Goal: Contribute content: Add original content to the website for others to see

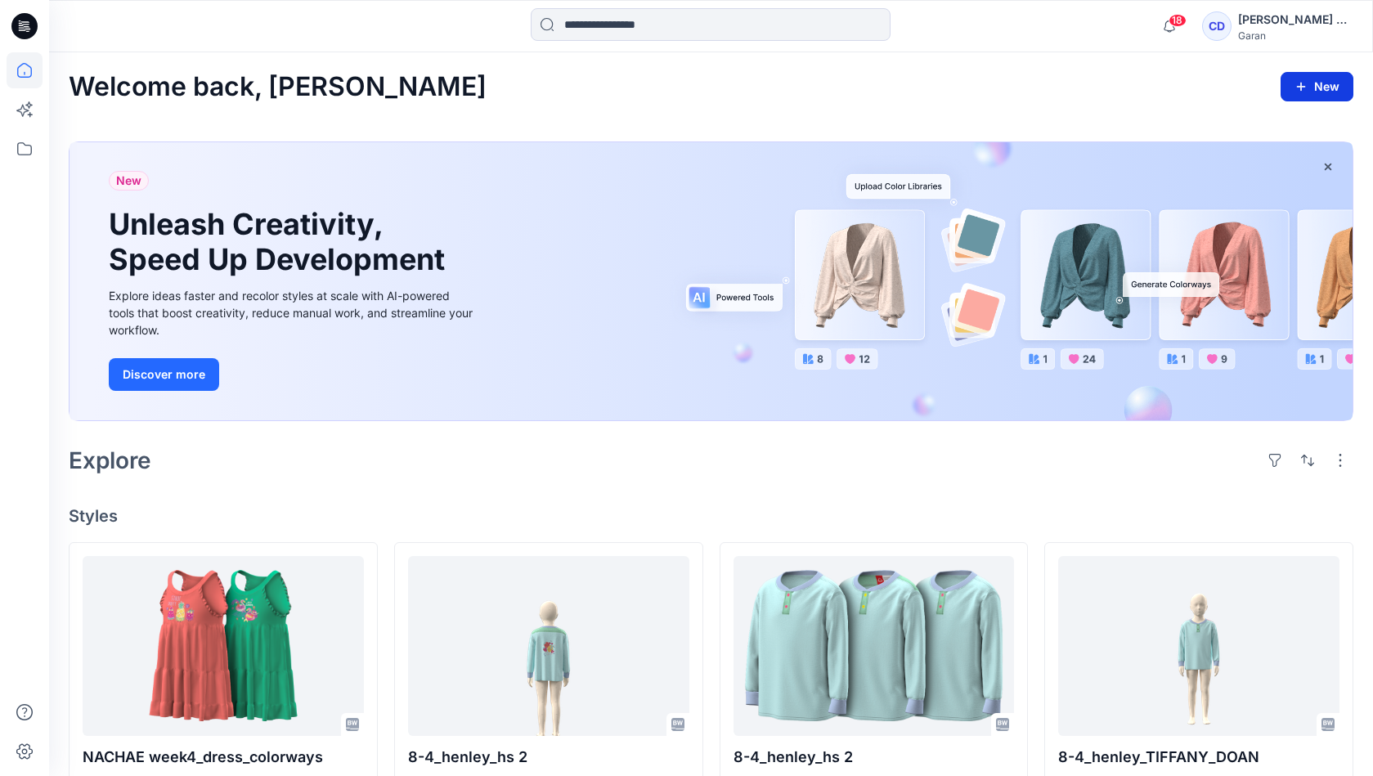
click at [1314, 81] on button "New" at bounding box center [1316, 86] width 73 height 29
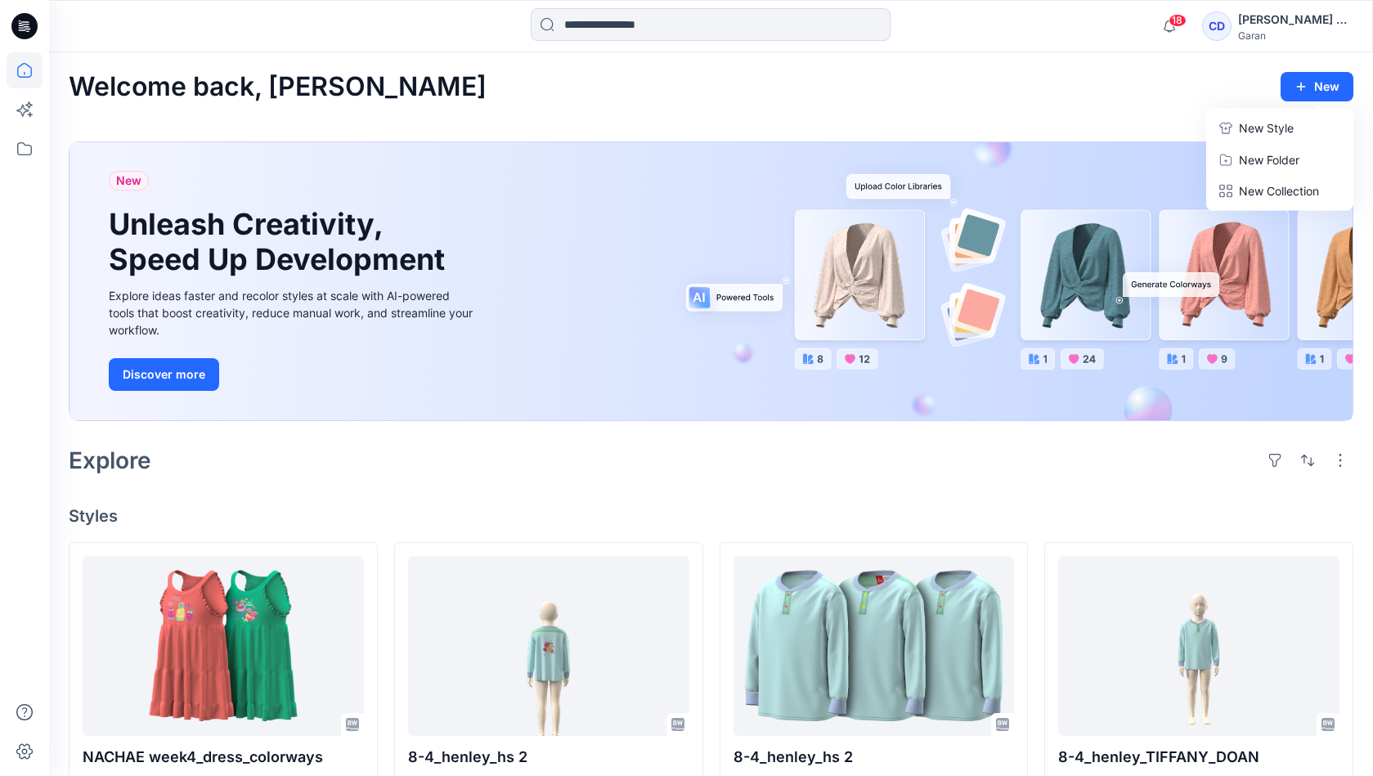
click at [1240, 11] on div "CD Connie De La Cruz Garan" at bounding box center [1277, 26] width 150 height 33
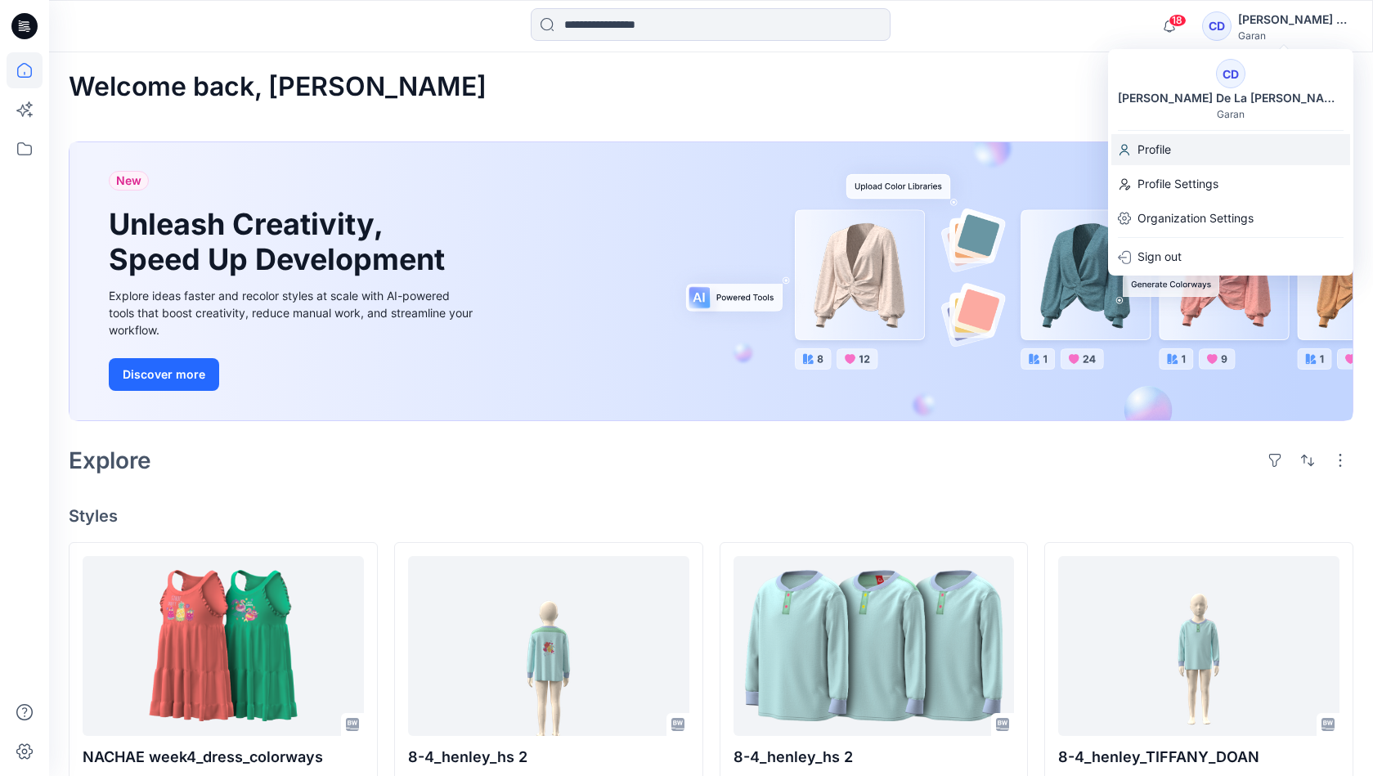
click at [1145, 146] on p "Profile" at bounding box center [1154, 149] width 34 height 31
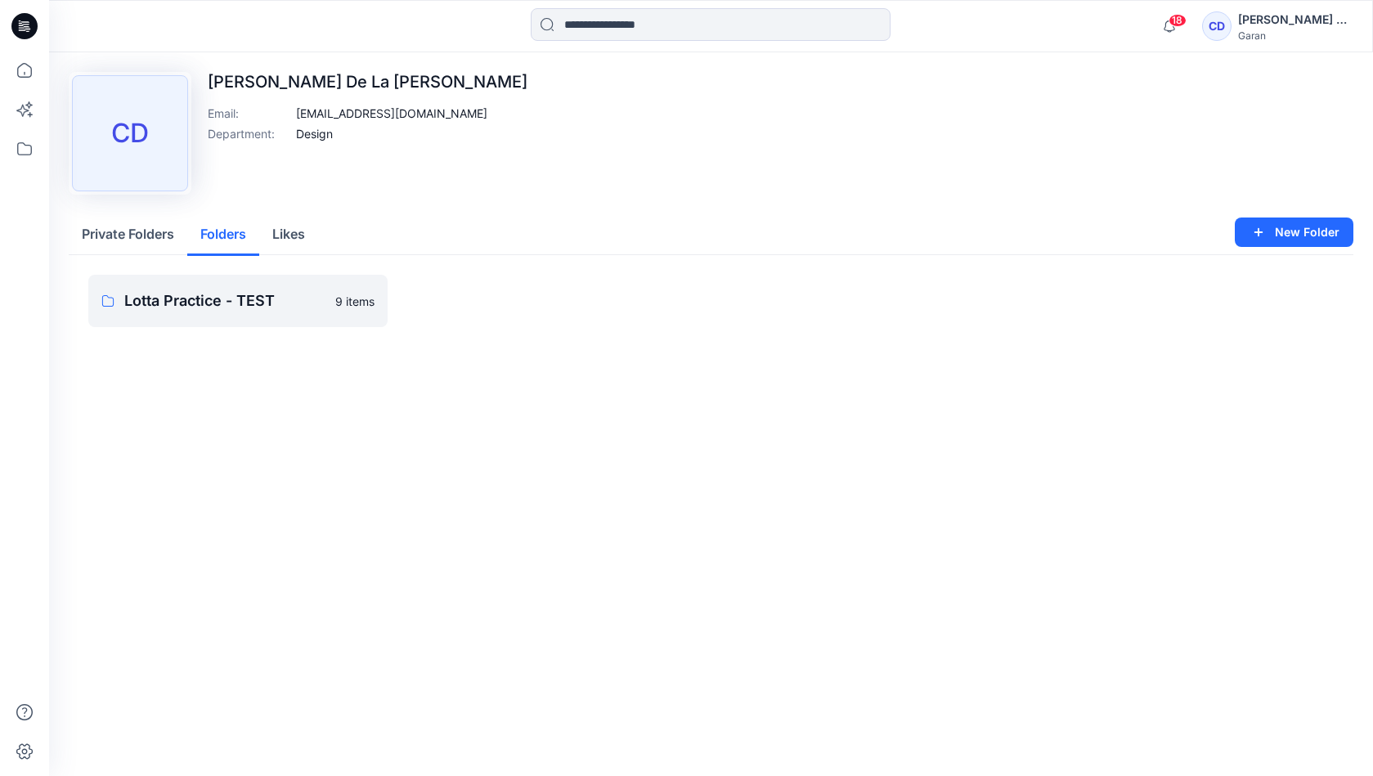
click at [213, 231] on button "Folders" at bounding box center [223, 235] width 72 height 42
click at [241, 303] on p "Lotta Practice - TEST" at bounding box center [224, 300] width 201 height 23
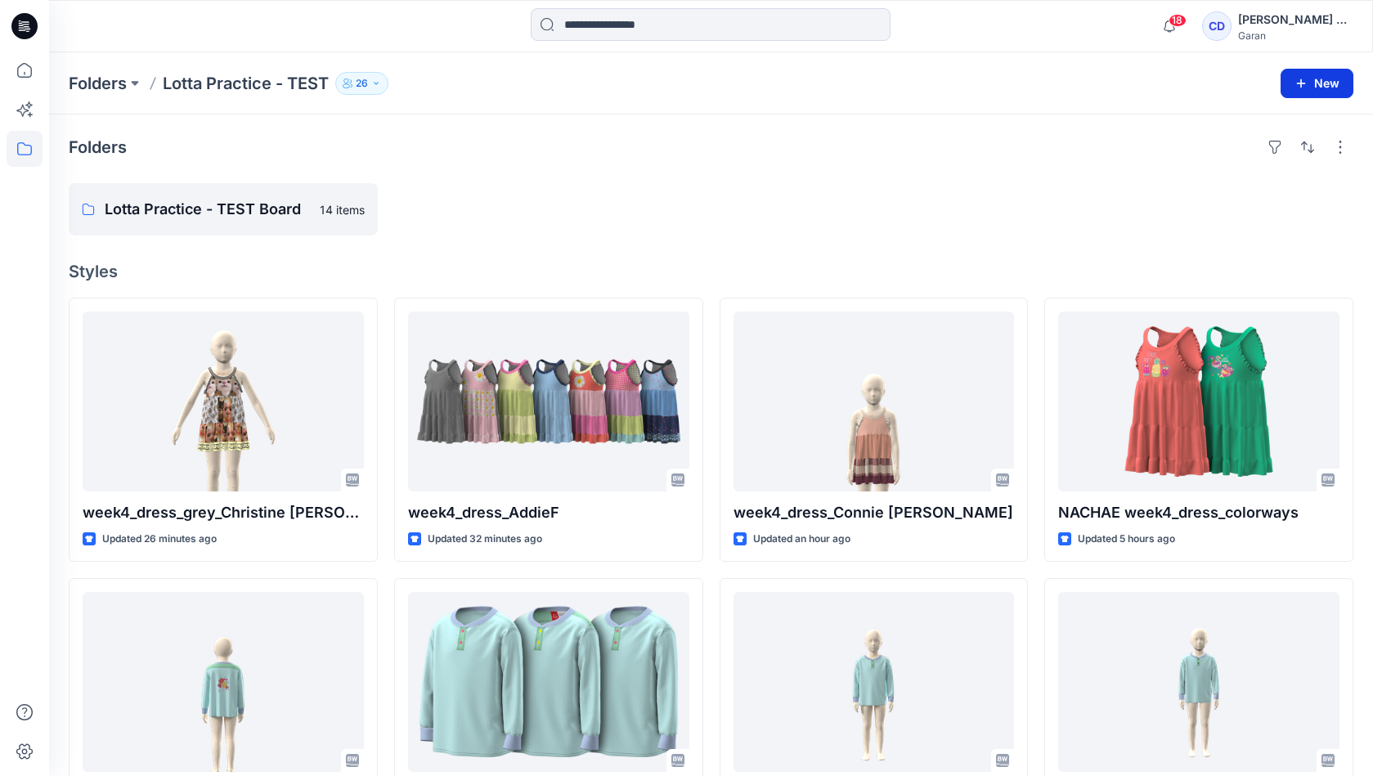
click at [1298, 87] on icon "button" at bounding box center [1300, 83] width 13 height 13
click at [877, 204] on div at bounding box center [873, 209] width 309 height 52
click at [1302, 89] on button "New" at bounding box center [1316, 83] width 73 height 29
click at [1235, 138] on button "New Style" at bounding box center [1279, 124] width 141 height 33
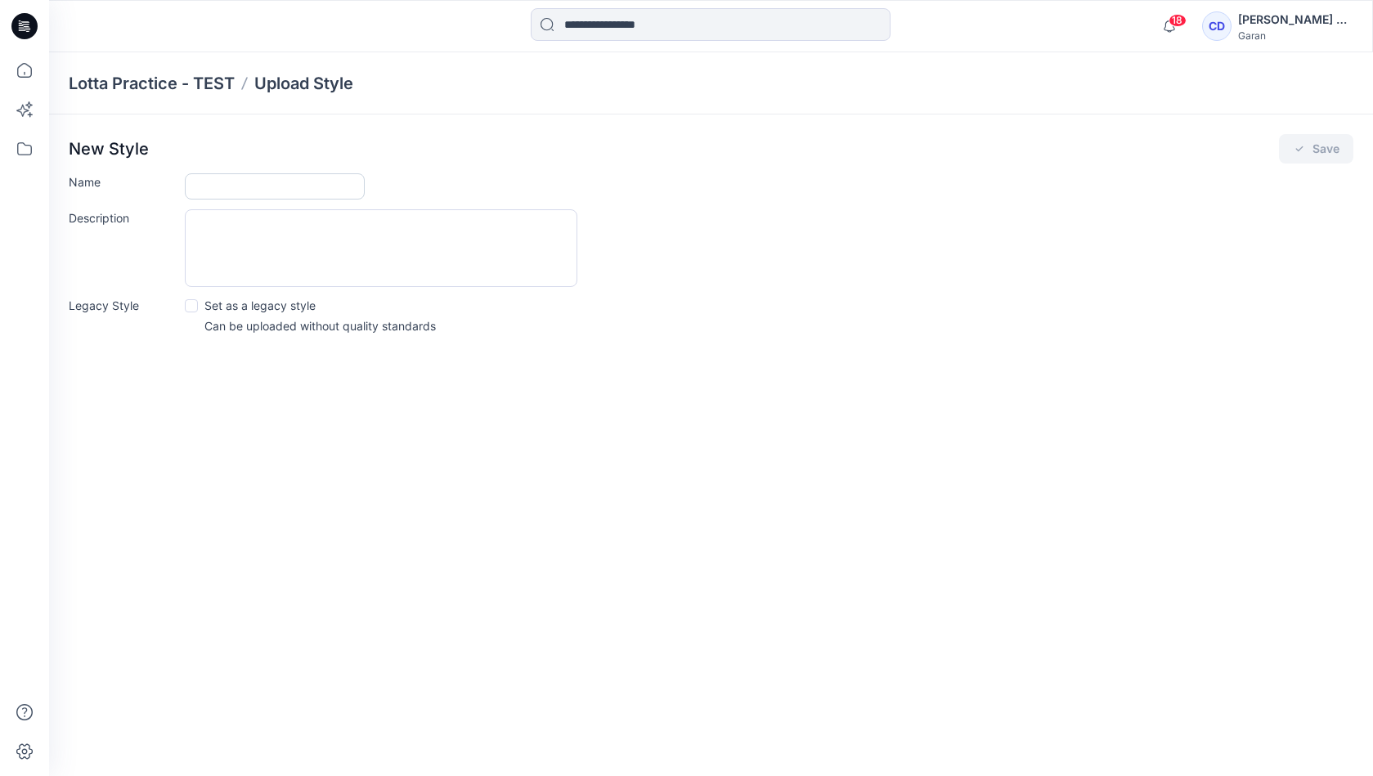
click at [263, 182] on input "Name" at bounding box center [275, 186] width 180 height 26
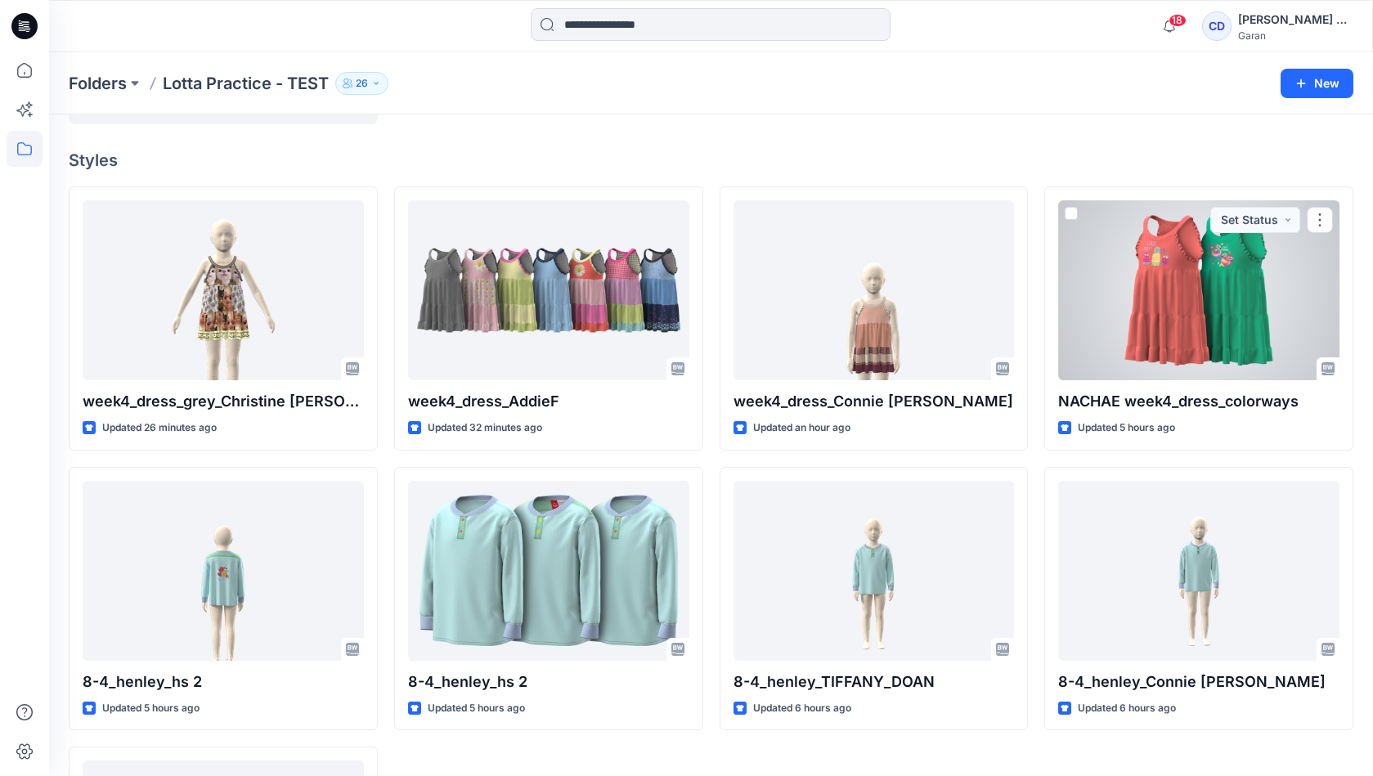
scroll to position [108, 0]
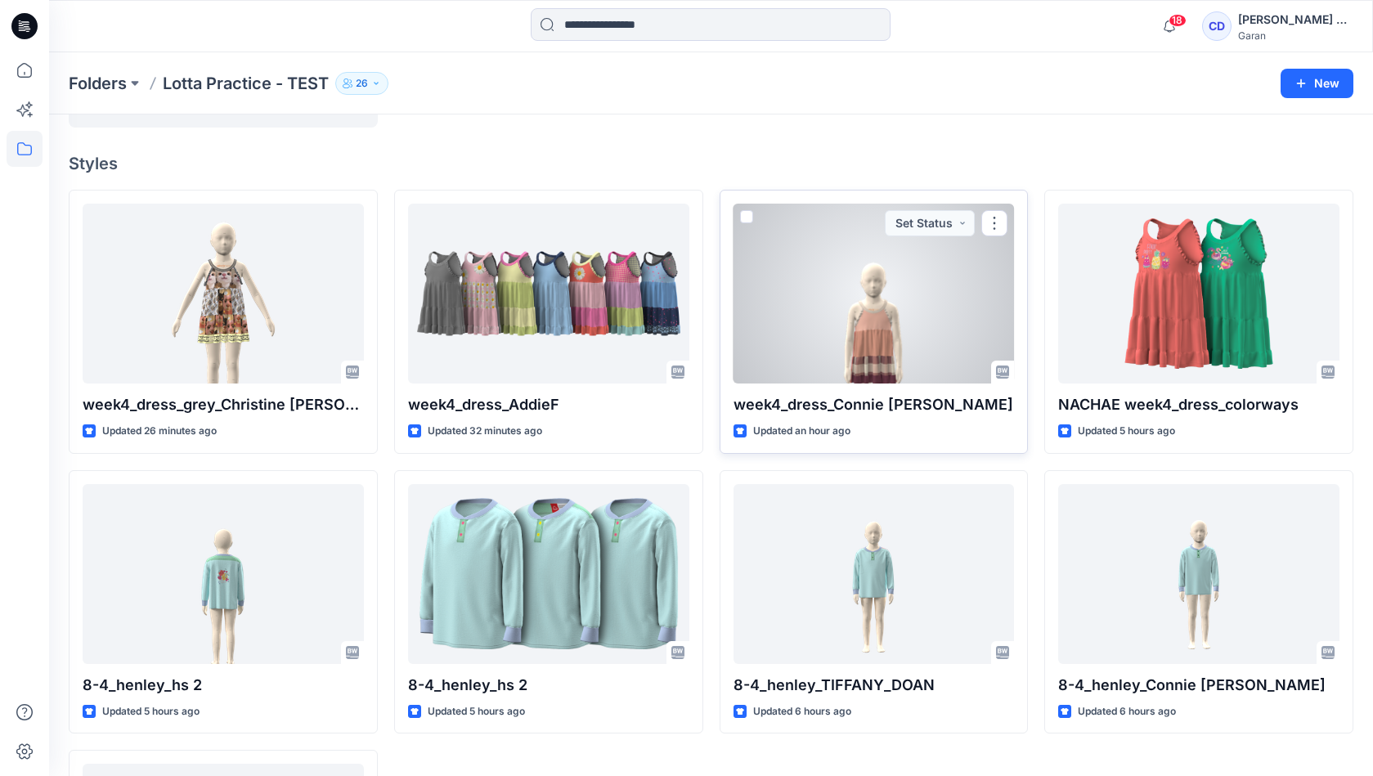
click at [907, 325] on div at bounding box center [873, 294] width 281 height 180
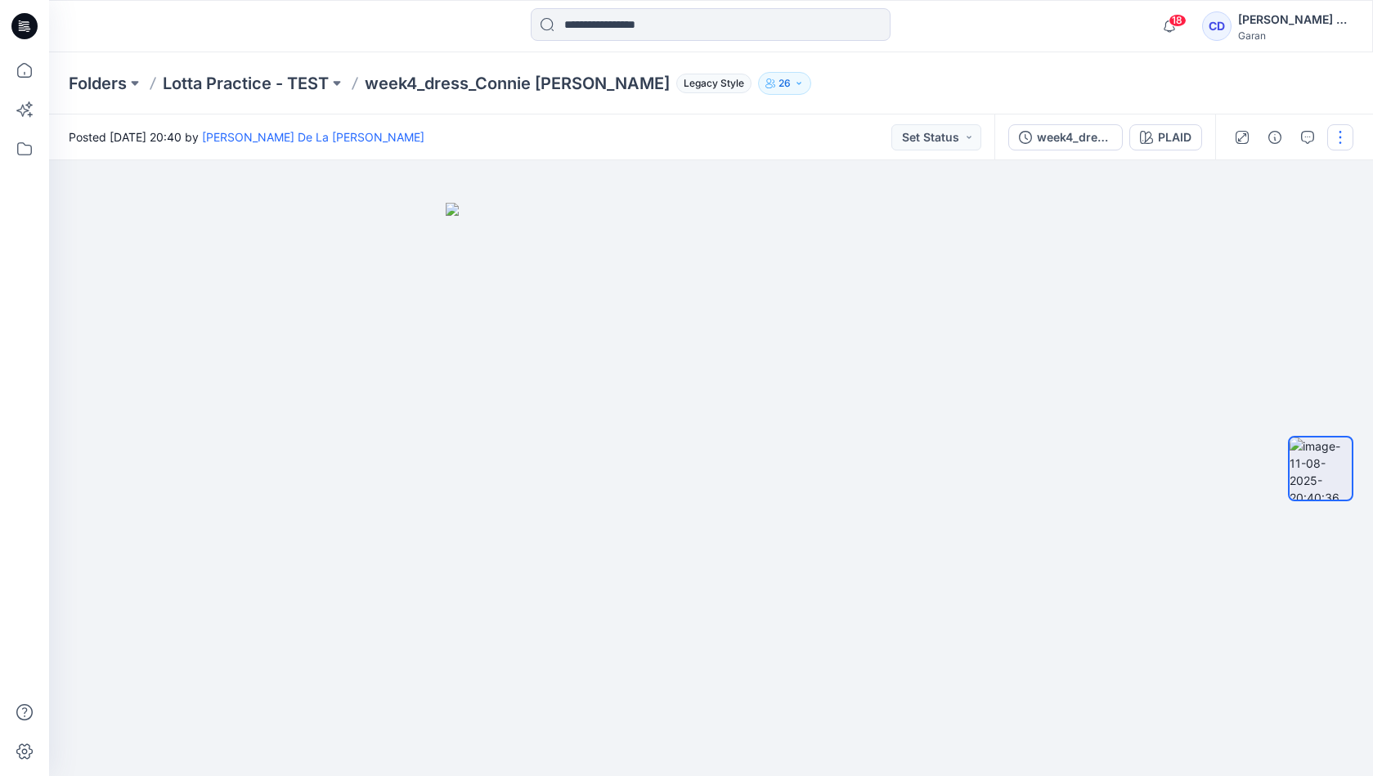
click at [1330, 144] on button "button" at bounding box center [1340, 137] width 26 height 26
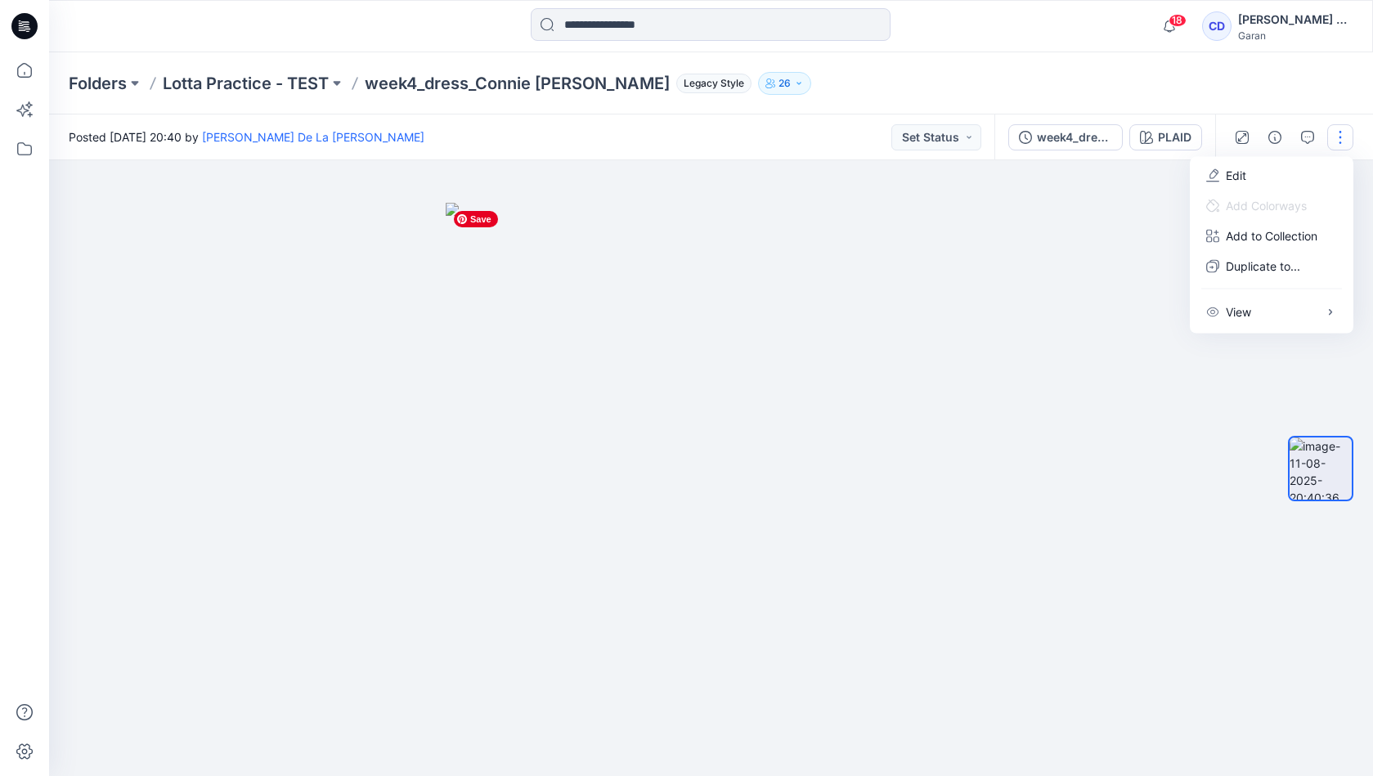
click at [976, 254] on img at bounding box center [711, 490] width 531 height 574
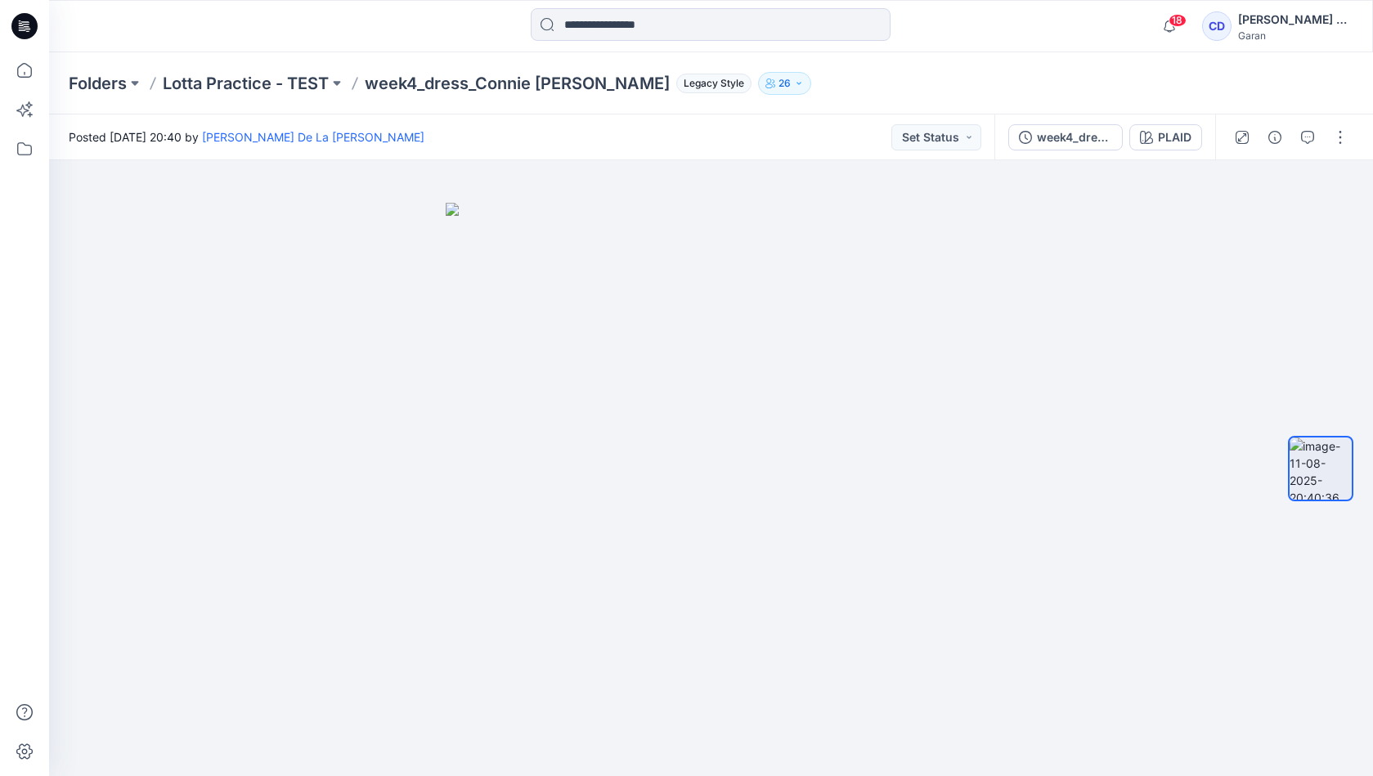
scroll to position [108, 0]
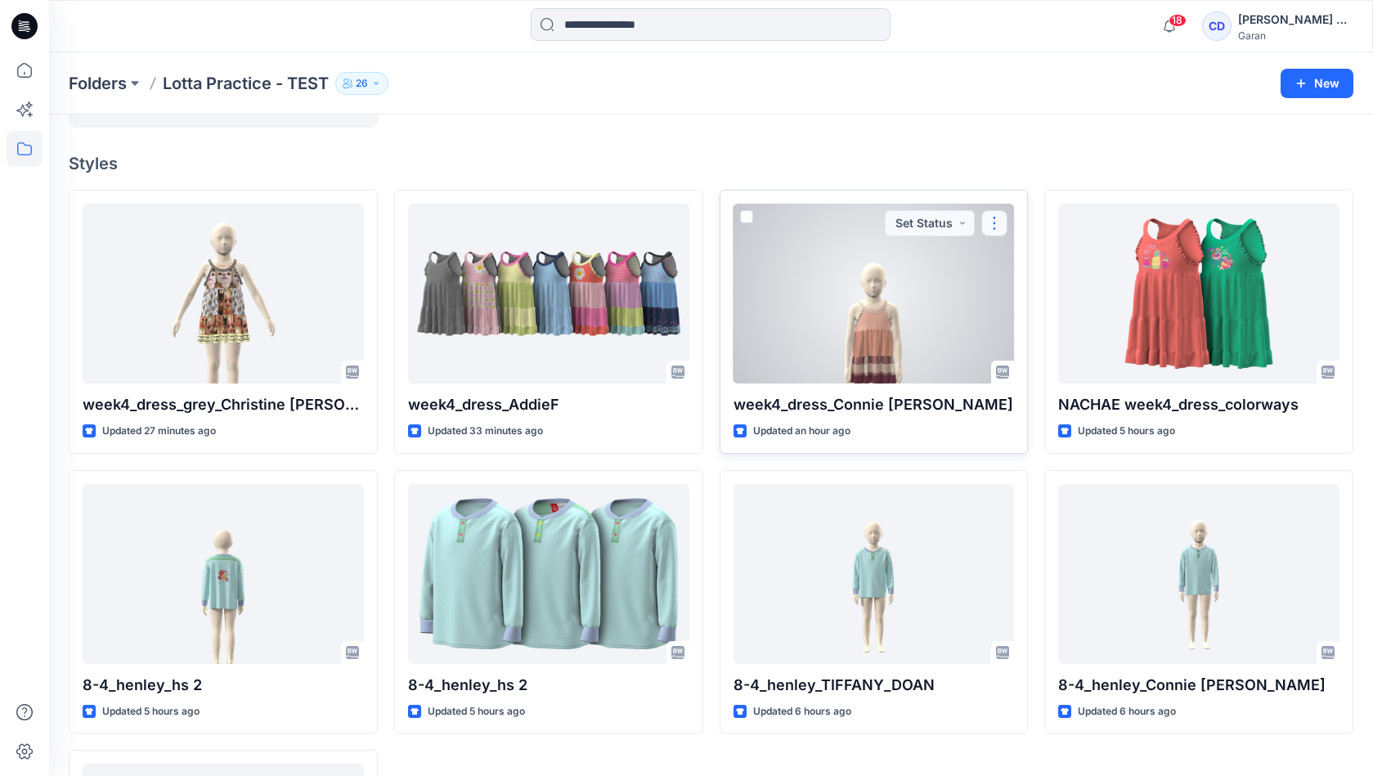
click at [991, 224] on button "button" at bounding box center [994, 223] width 26 height 26
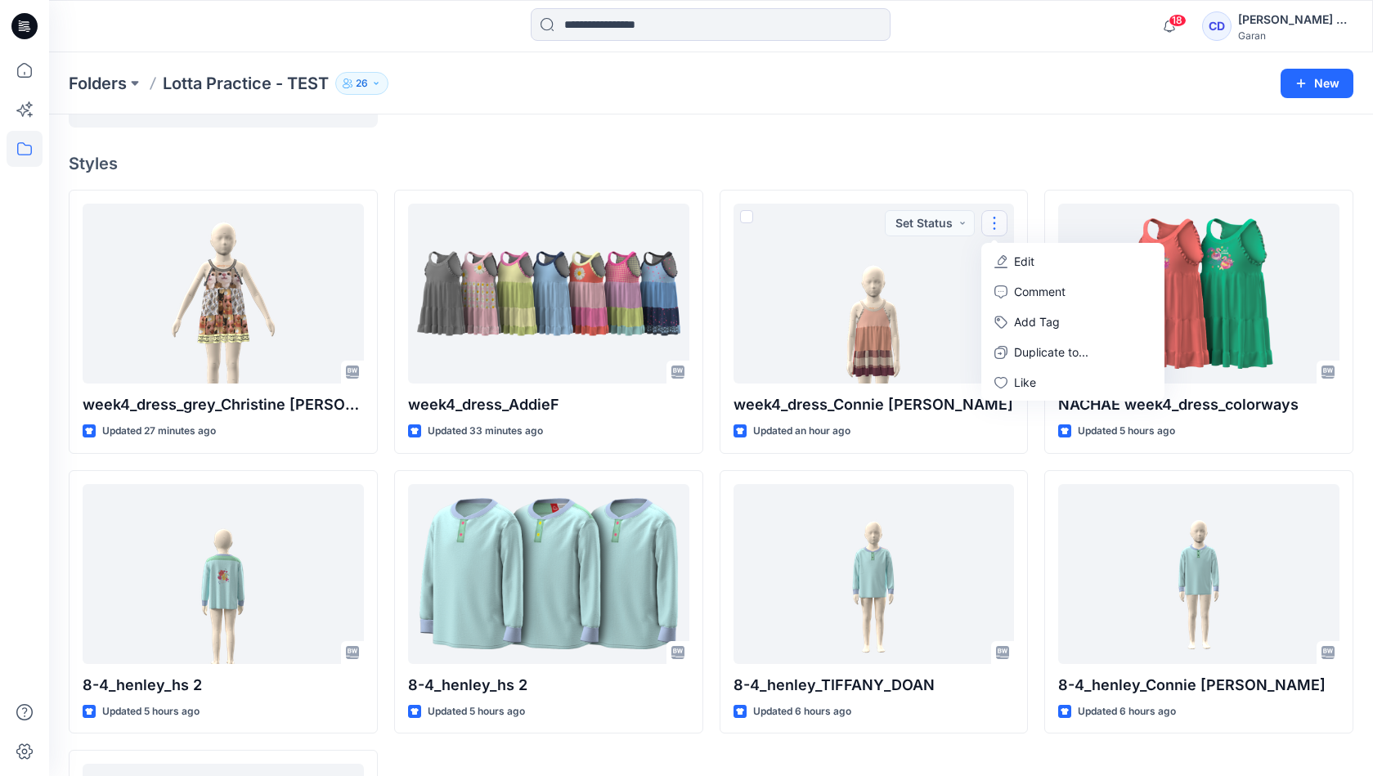
click at [1040, 154] on h4 "Styles" at bounding box center [711, 164] width 1284 height 20
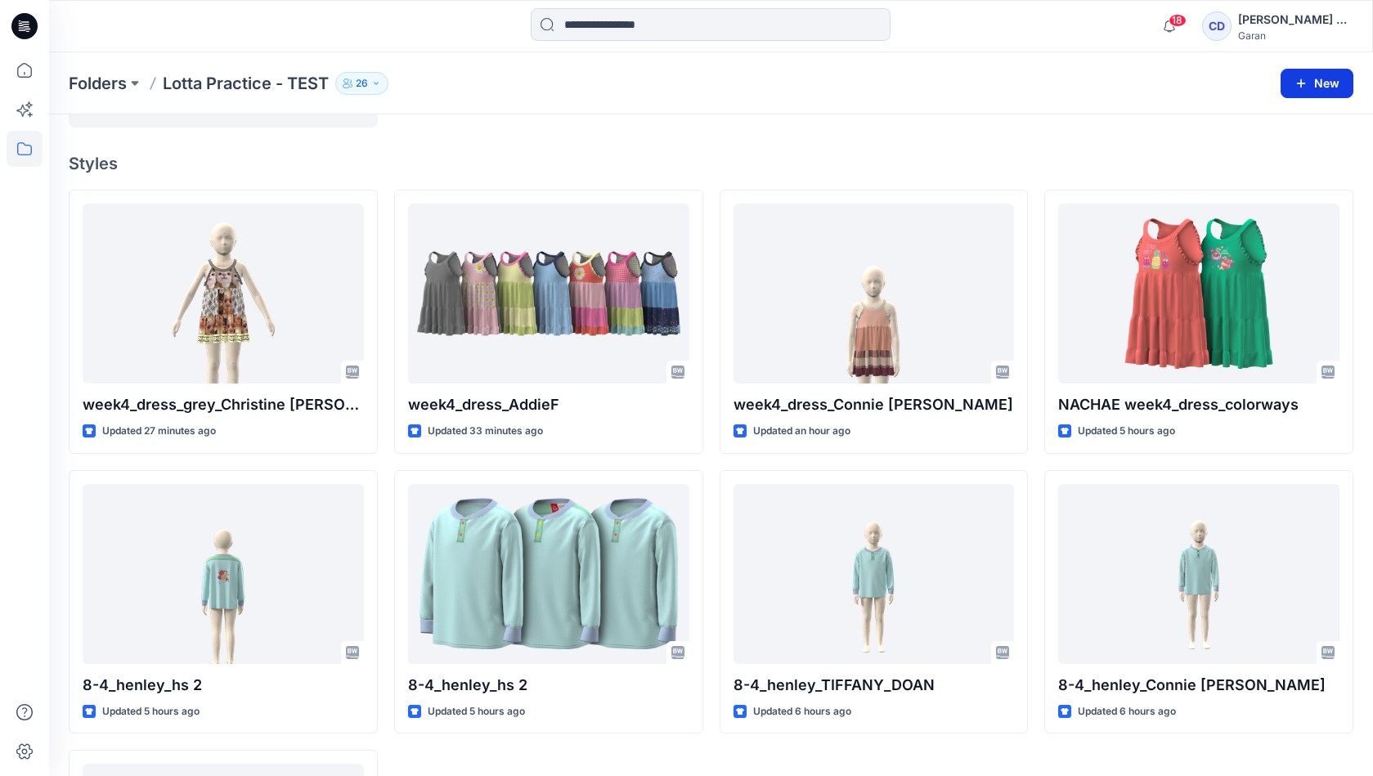
click at [1315, 79] on button "New" at bounding box center [1316, 83] width 73 height 29
click at [1275, 124] on p "New Style" at bounding box center [1266, 124] width 55 height 20
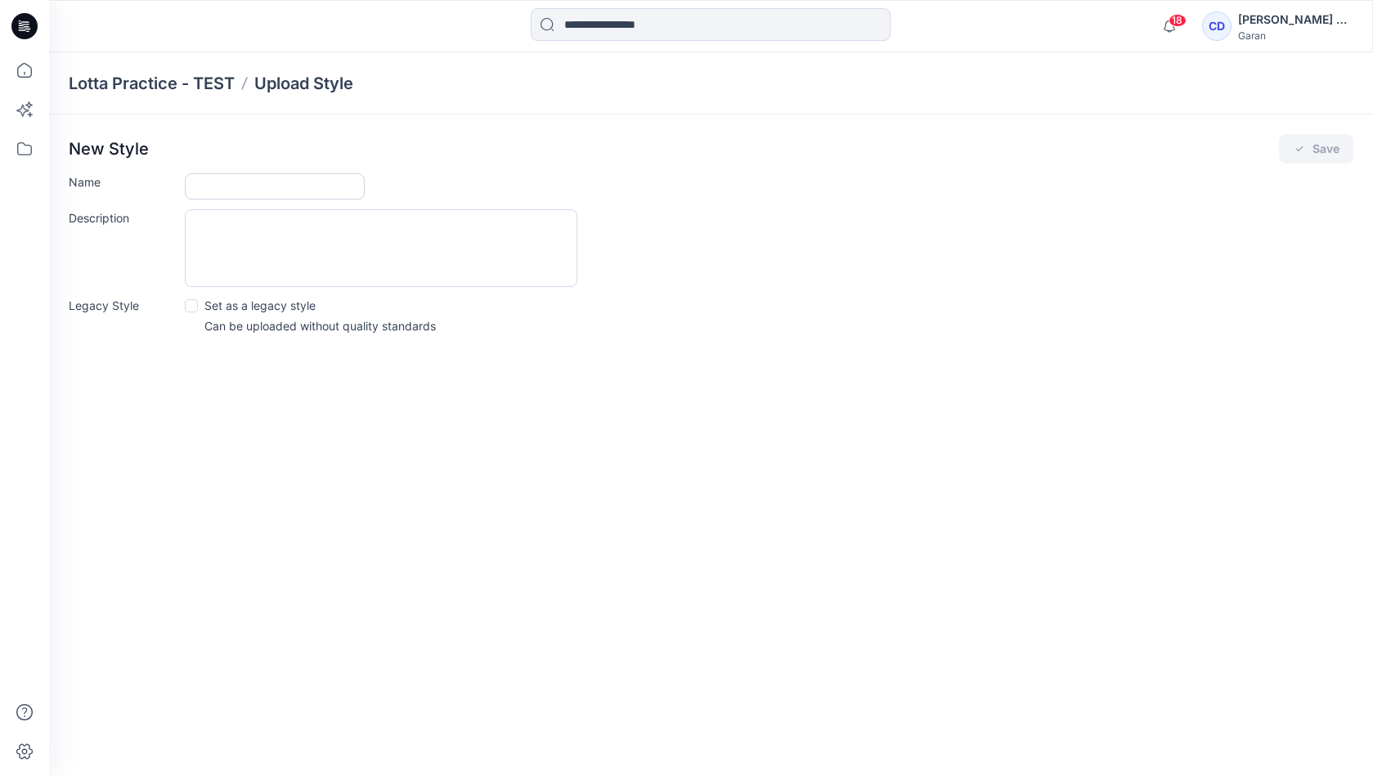
click at [227, 178] on input "Name" at bounding box center [275, 186] width 180 height 26
click at [208, 308] on p "Set as a legacy style" at bounding box center [259, 305] width 111 height 17
type input "**********"
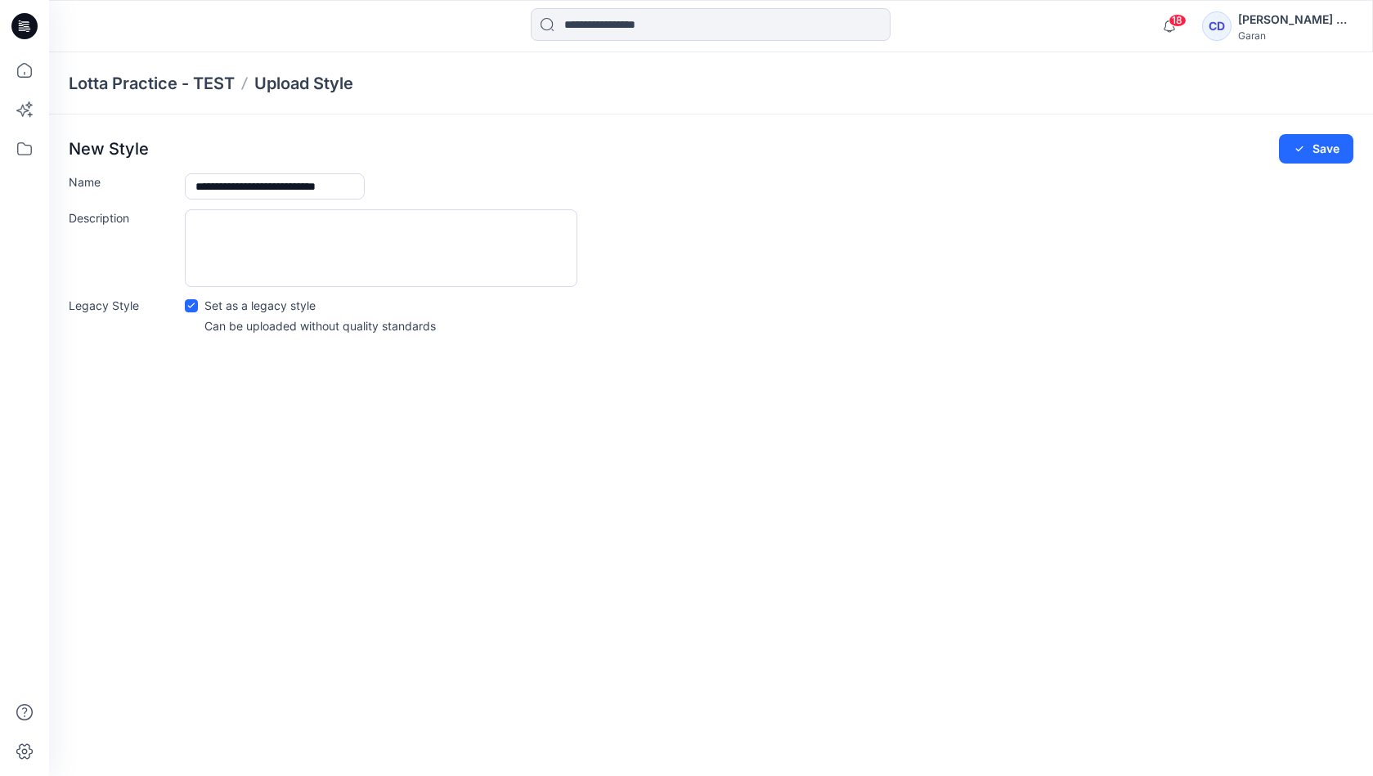
click at [208, 308] on p "Set as a legacy style" at bounding box center [259, 305] width 111 height 17
click at [1305, 150] on icon "submit" at bounding box center [1299, 148] width 13 height 13
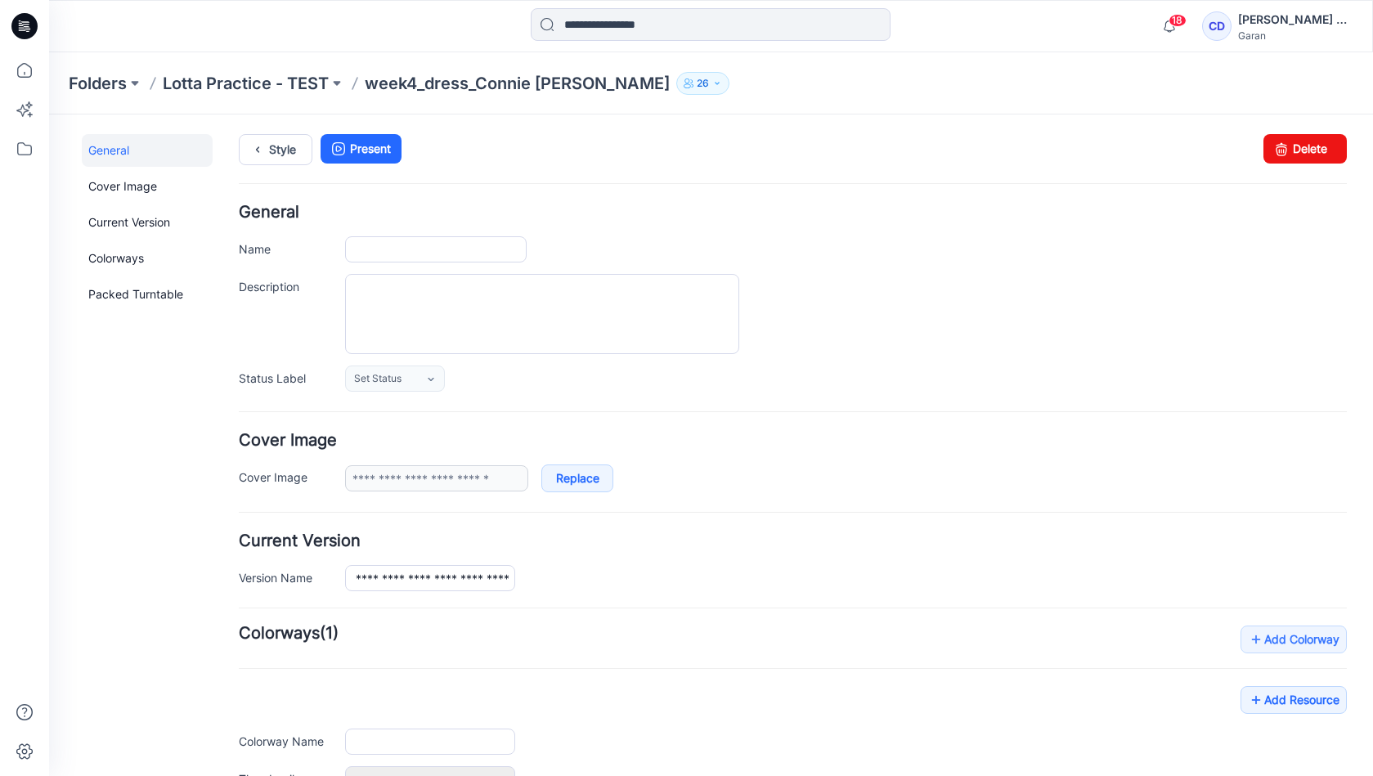
type input "**********"
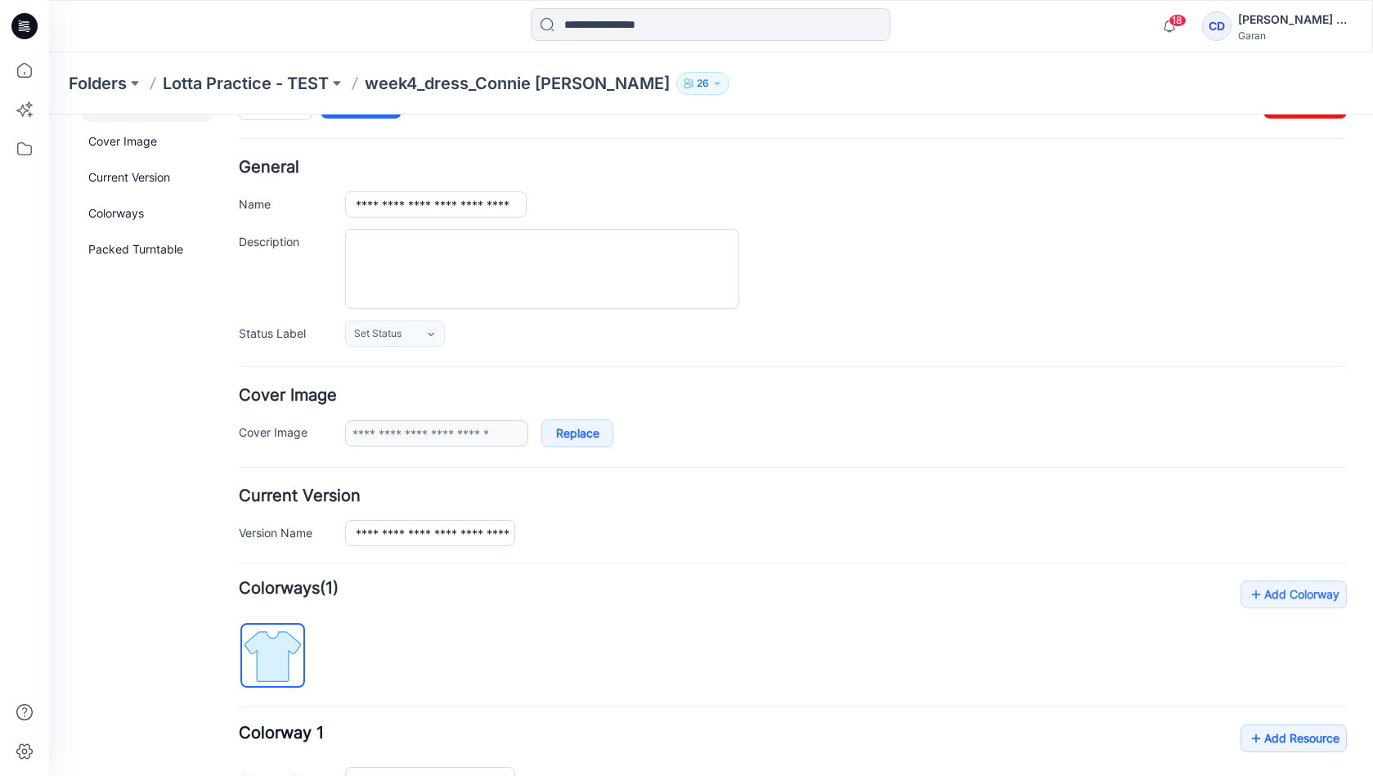
scroll to position [288, 0]
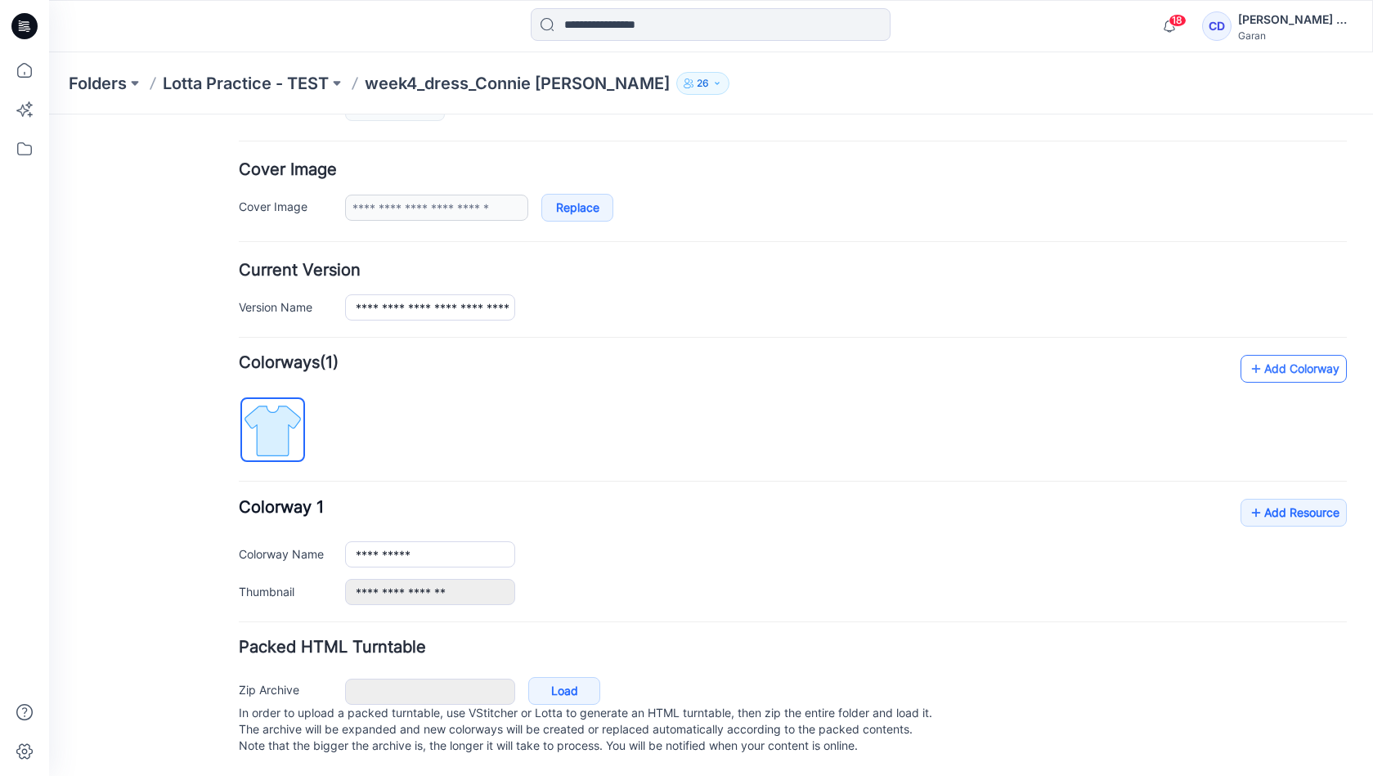
click at [1287, 355] on link "Add Colorway" at bounding box center [1293, 369] width 106 height 28
type input "**********"
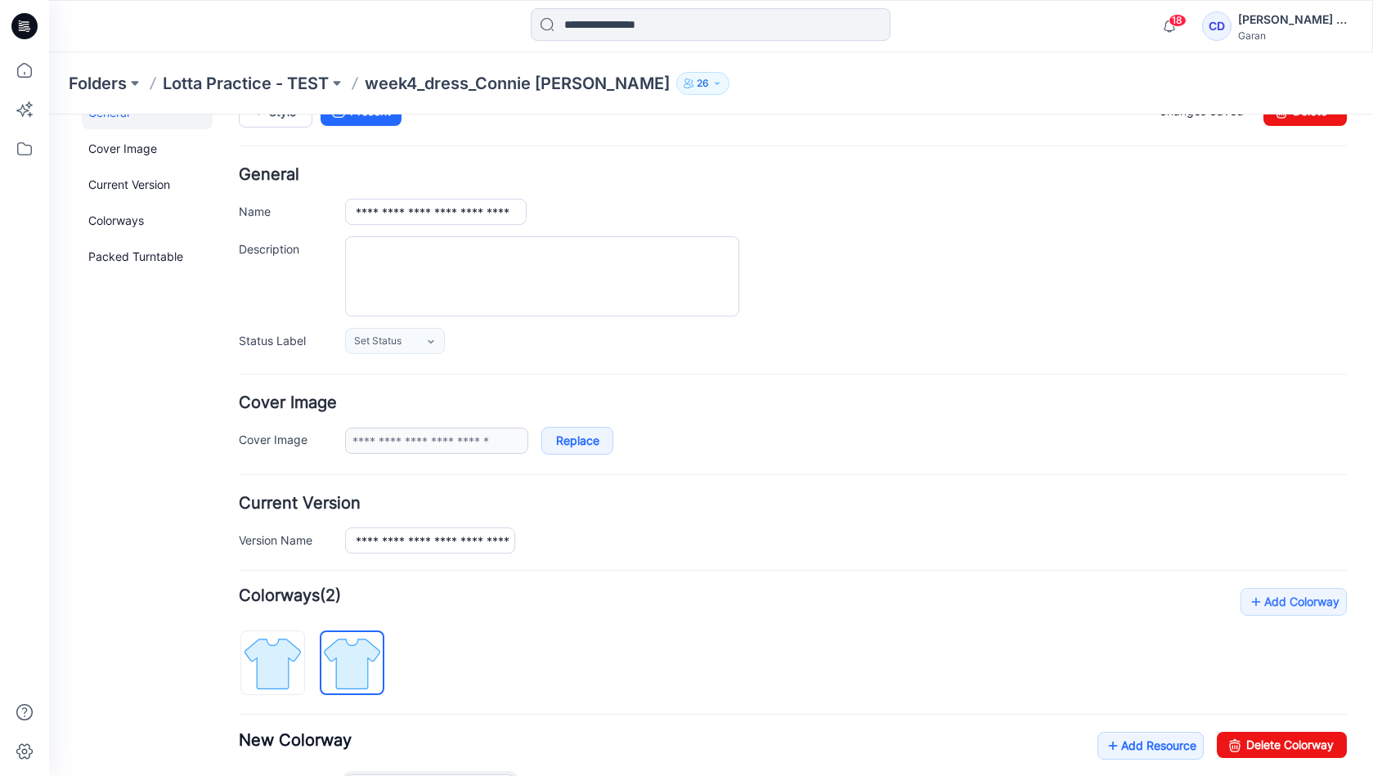
scroll to position [0, 0]
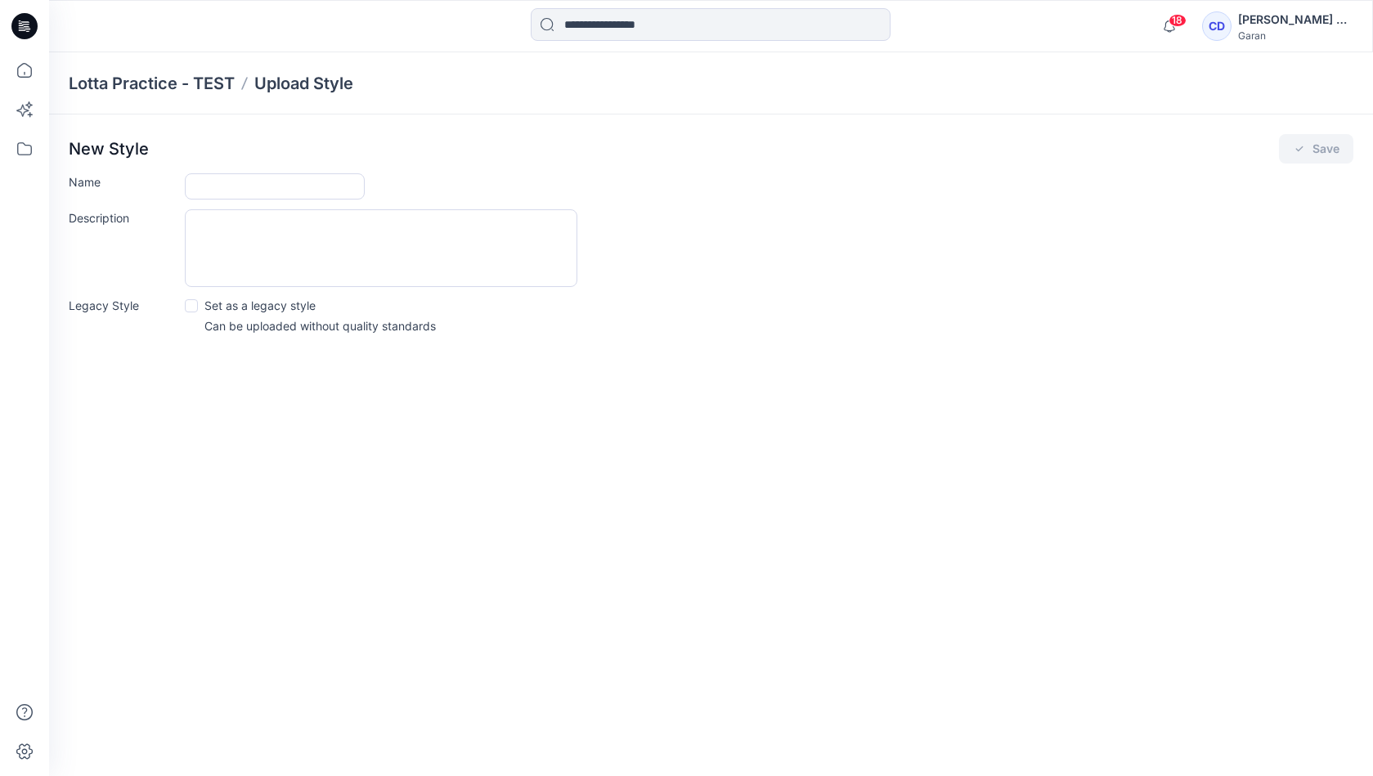
scroll to position [108, 0]
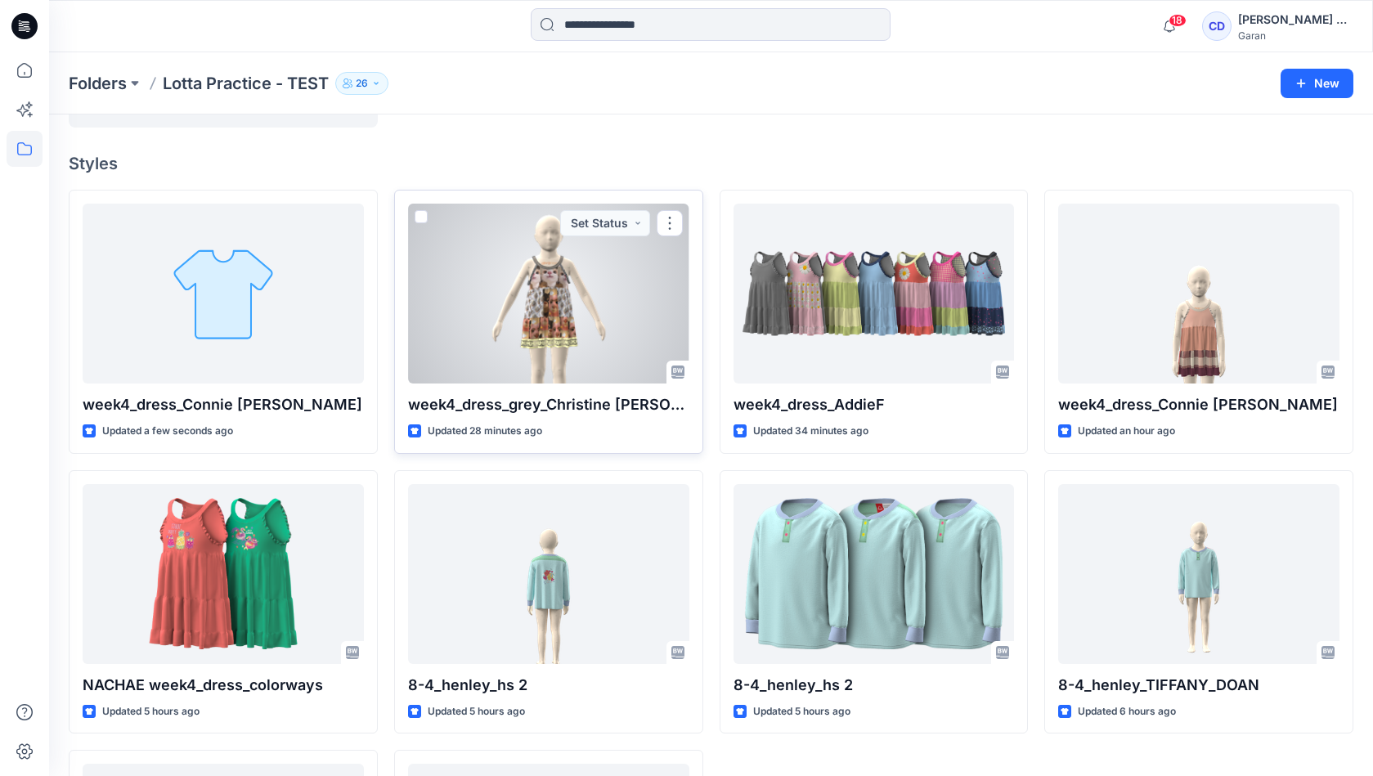
click at [507, 410] on p "week4_dress_grey_Christine [PERSON_NAME]" at bounding box center [548, 404] width 281 height 23
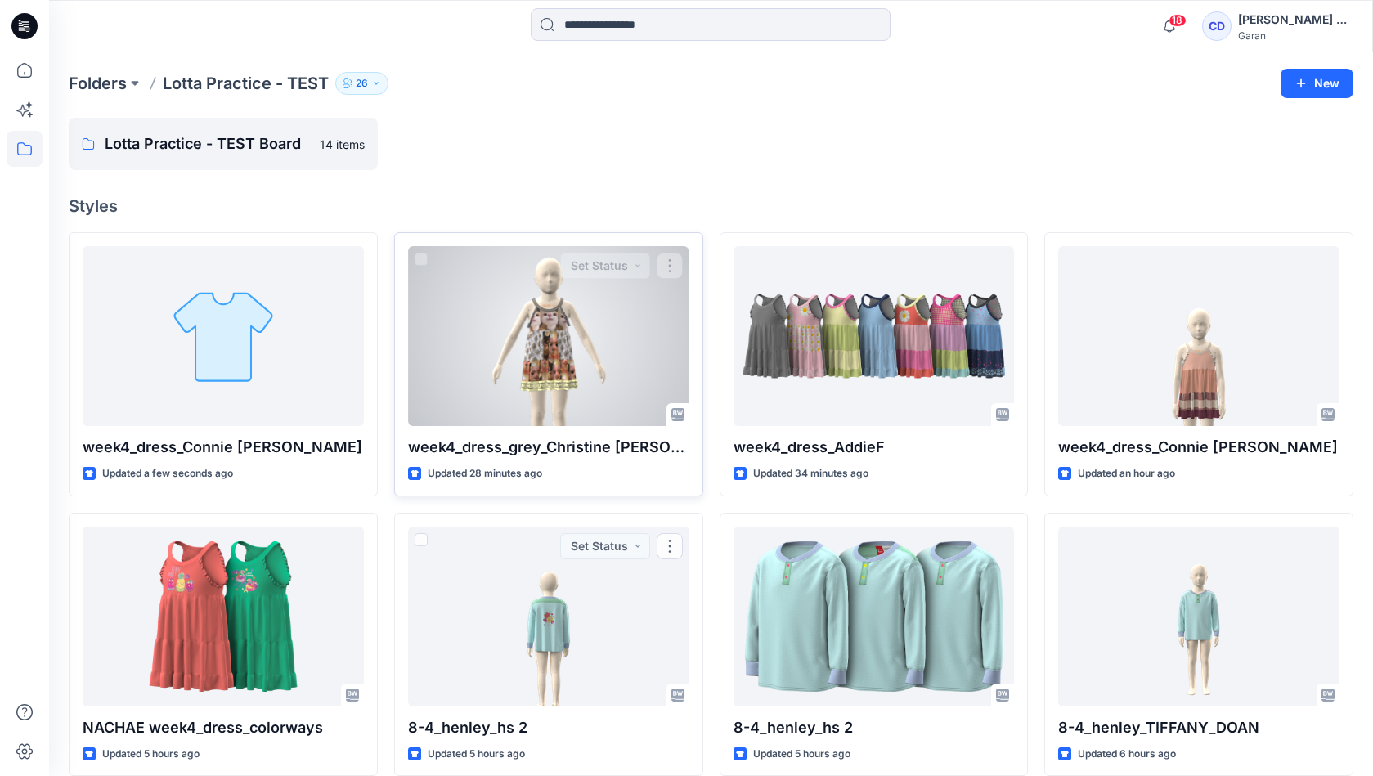
scroll to position [0, 0]
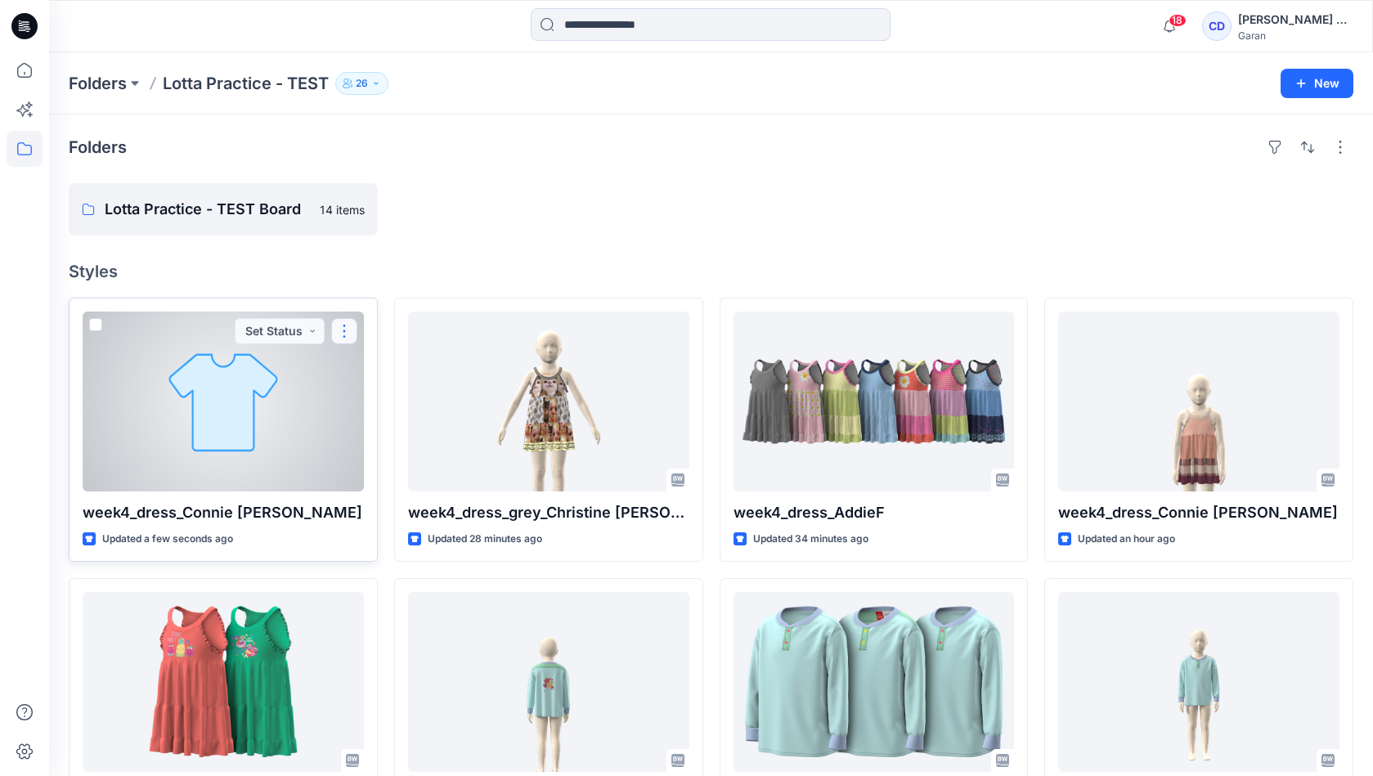
click at [347, 333] on button "button" at bounding box center [344, 331] width 26 height 26
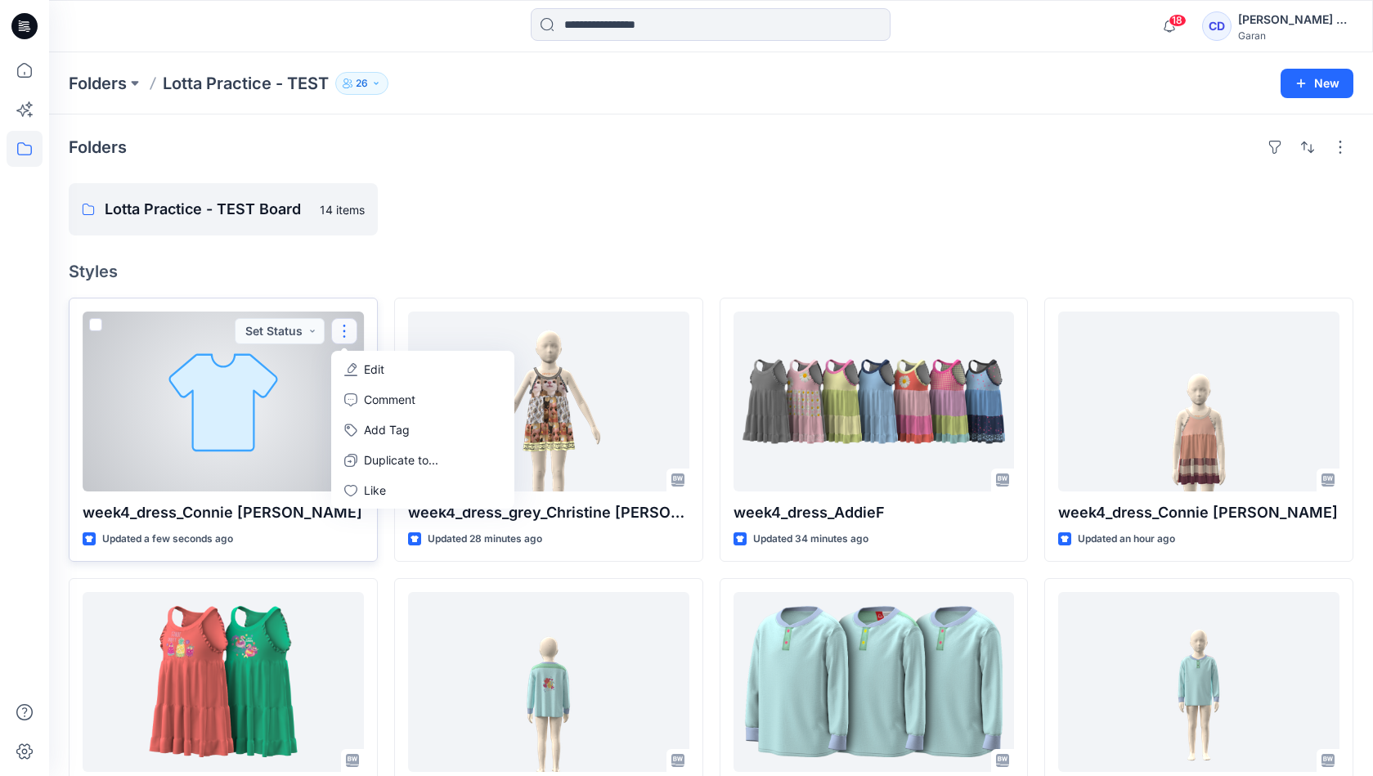
click at [277, 425] on div at bounding box center [223, 401] width 281 height 180
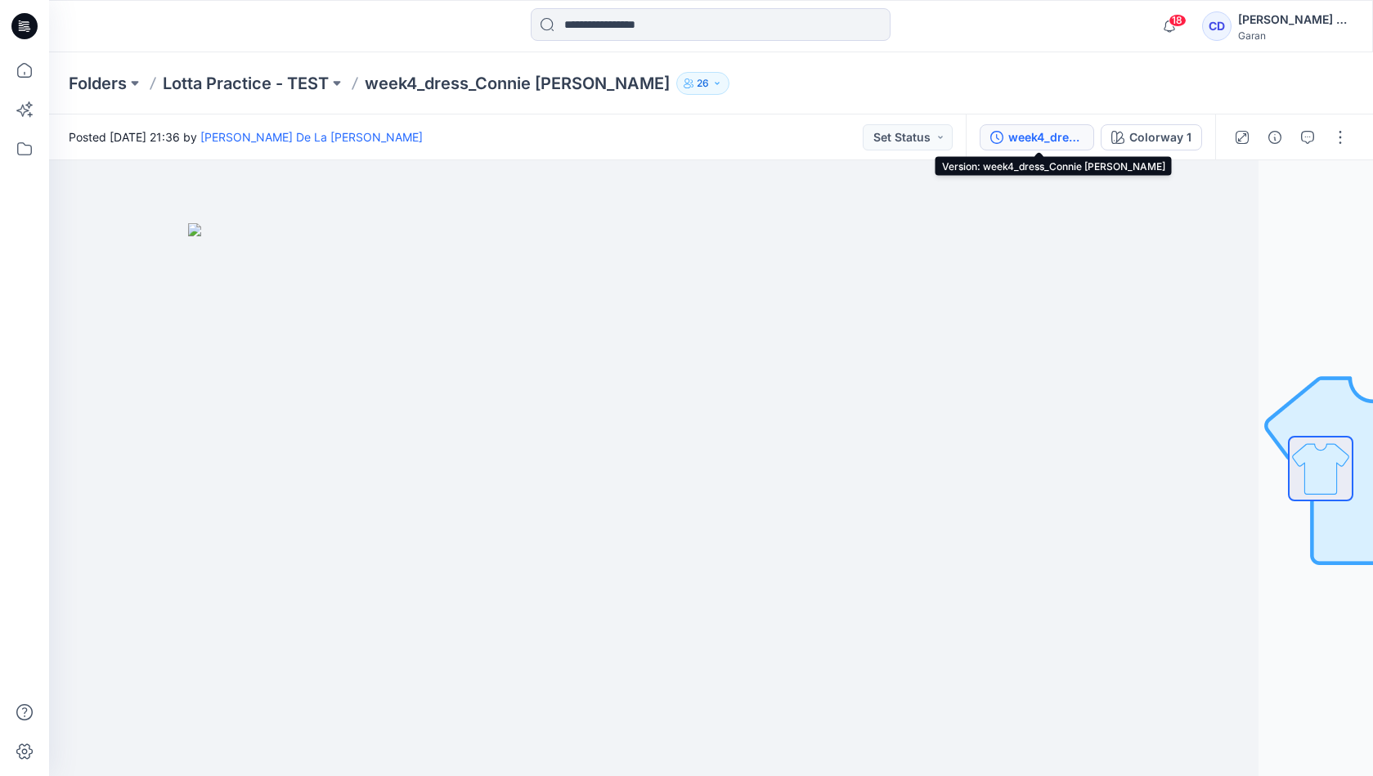
click at [1060, 137] on div "week4_dress_Connie [PERSON_NAME]" at bounding box center [1045, 137] width 75 height 18
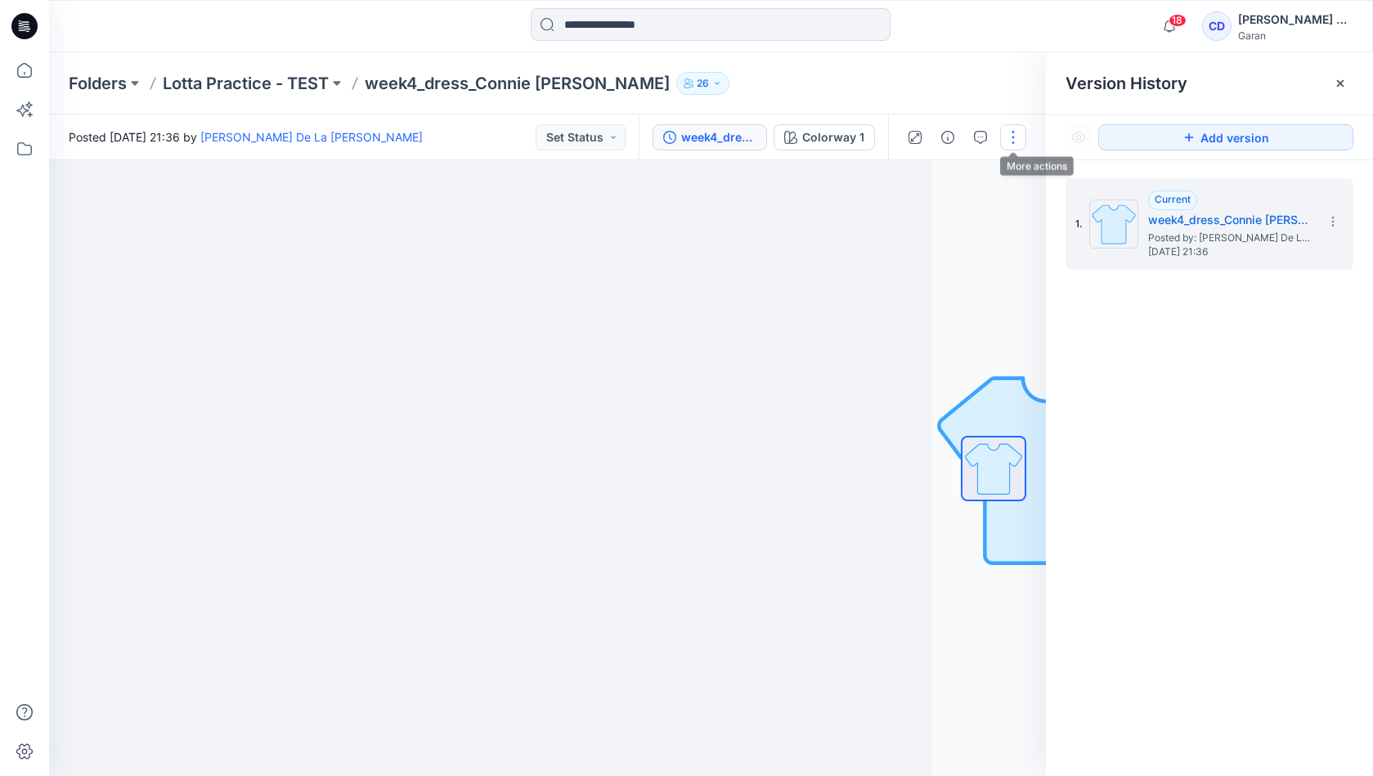
click at [1014, 138] on button "button" at bounding box center [1013, 137] width 26 height 26
click at [972, 97] on div "Folders Lotta Practice - TEST week4_dress_Connie De La Cruz 26" at bounding box center [711, 83] width 1324 height 62
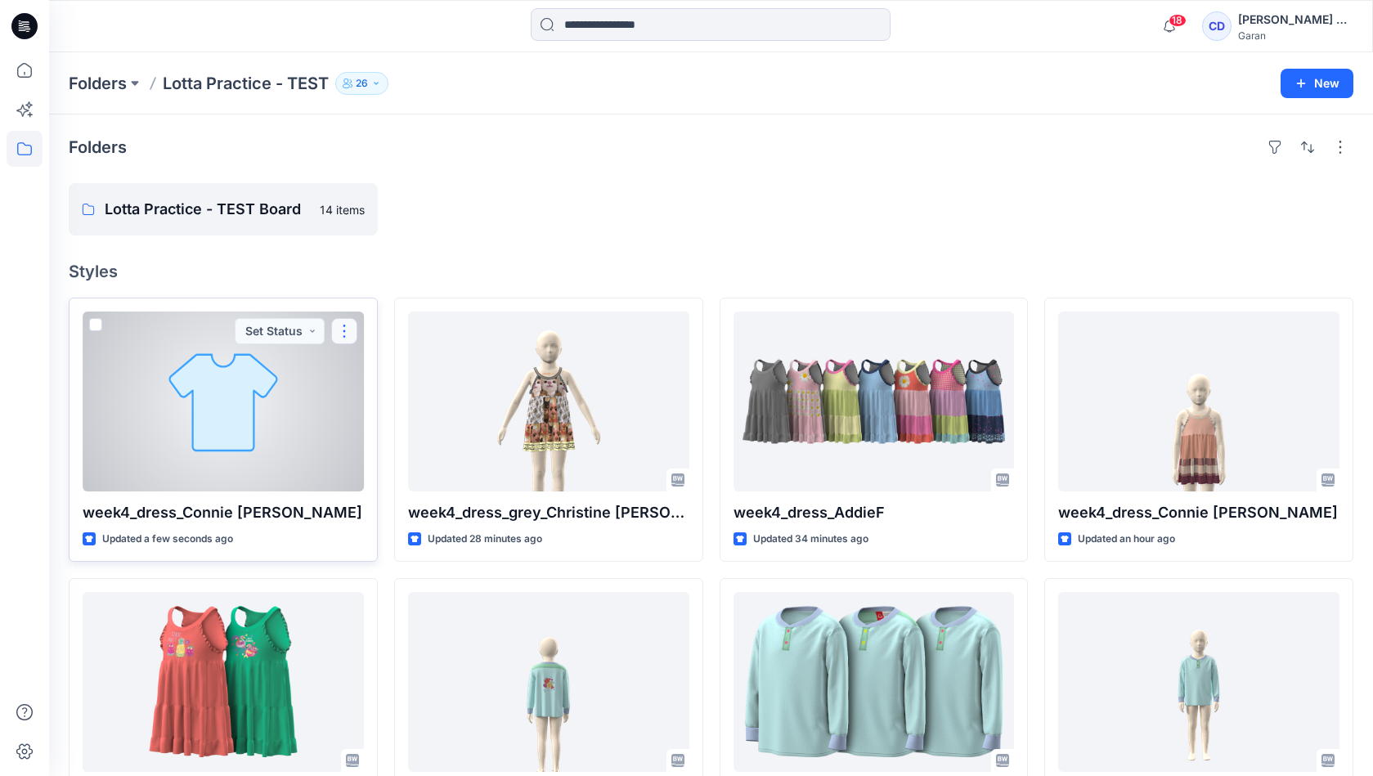
click at [344, 336] on button "button" at bounding box center [344, 331] width 26 height 26
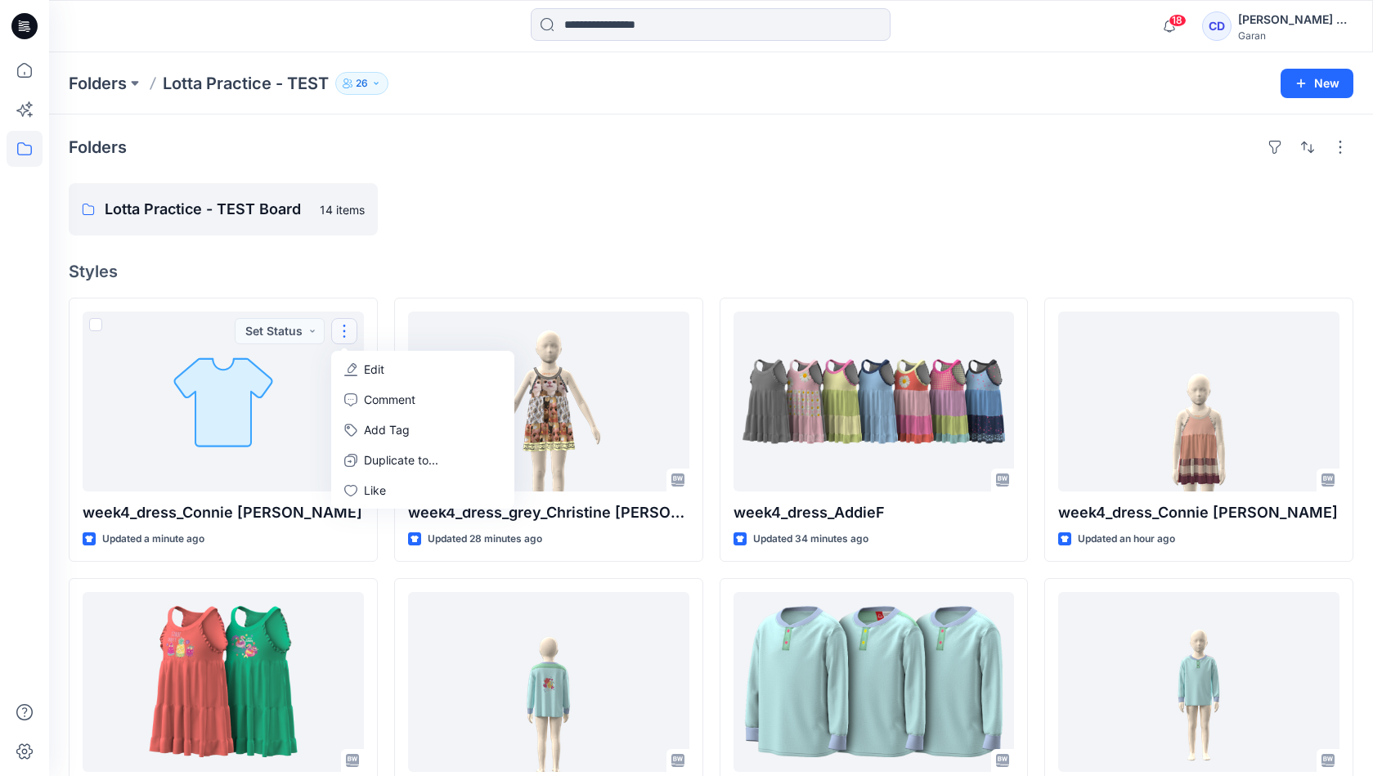
click at [465, 224] on div at bounding box center [548, 209] width 309 height 52
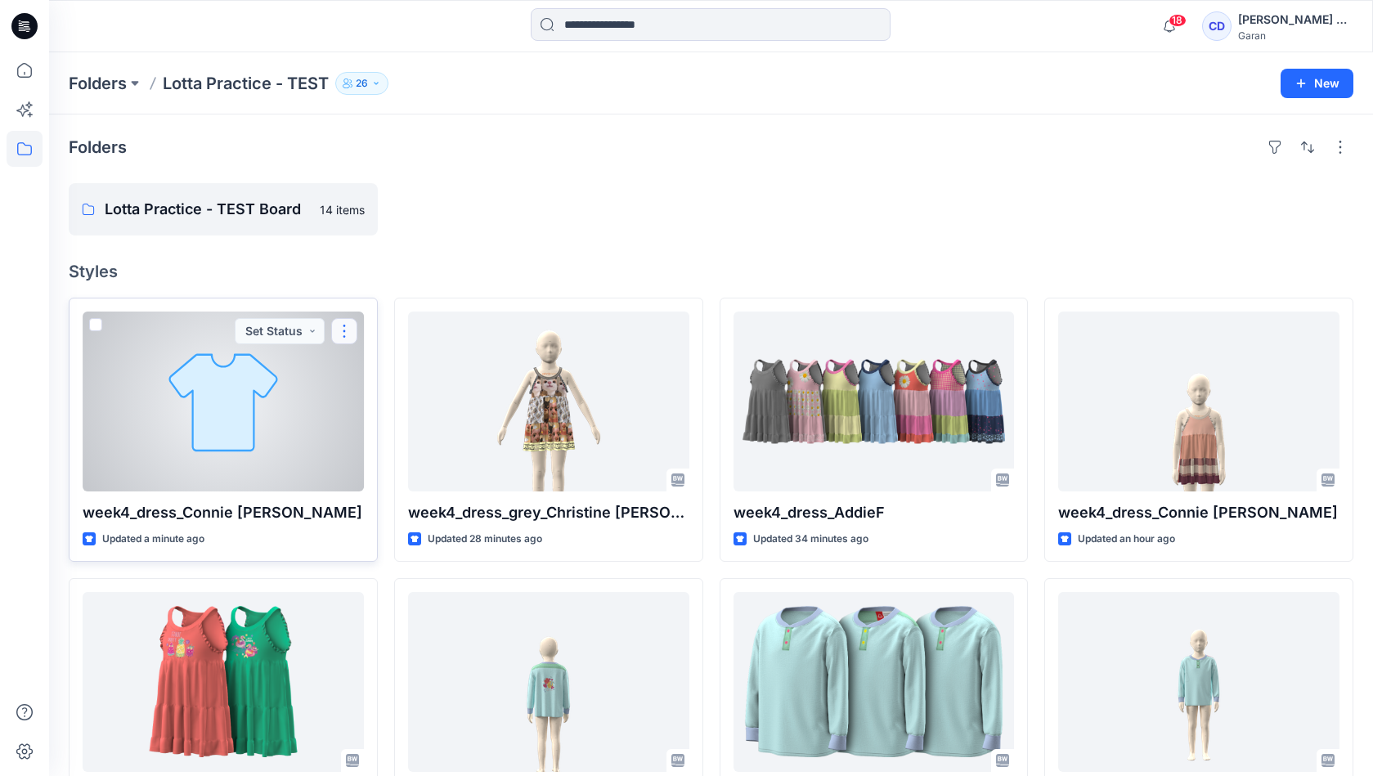
click at [343, 334] on button "button" at bounding box center [344, 331] width 26 height 26
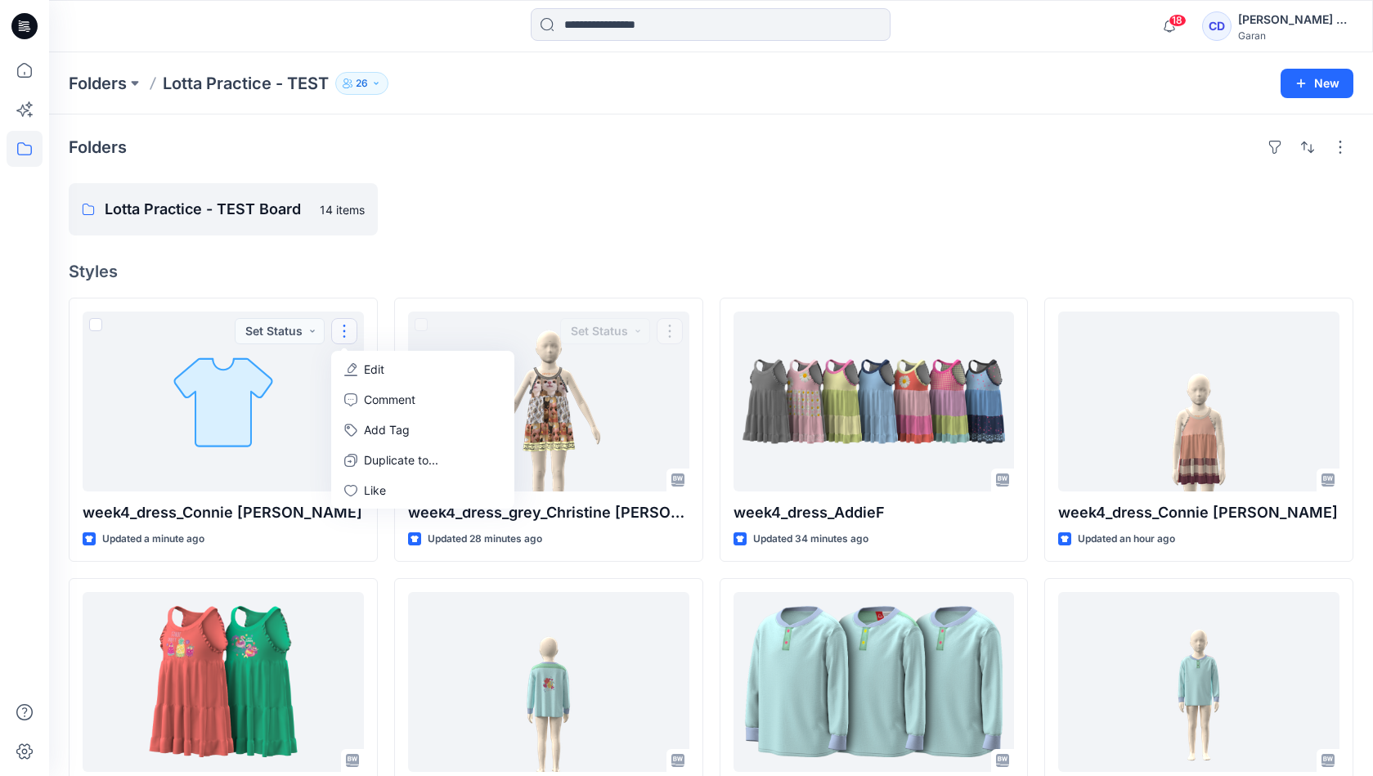
click at [640, 260] on div "Folders Lotta Practice - TEST Board 14 items Styles week4_dress_Connie De La Cr…" at bounding box center [711, 627] width 1324 height 1027
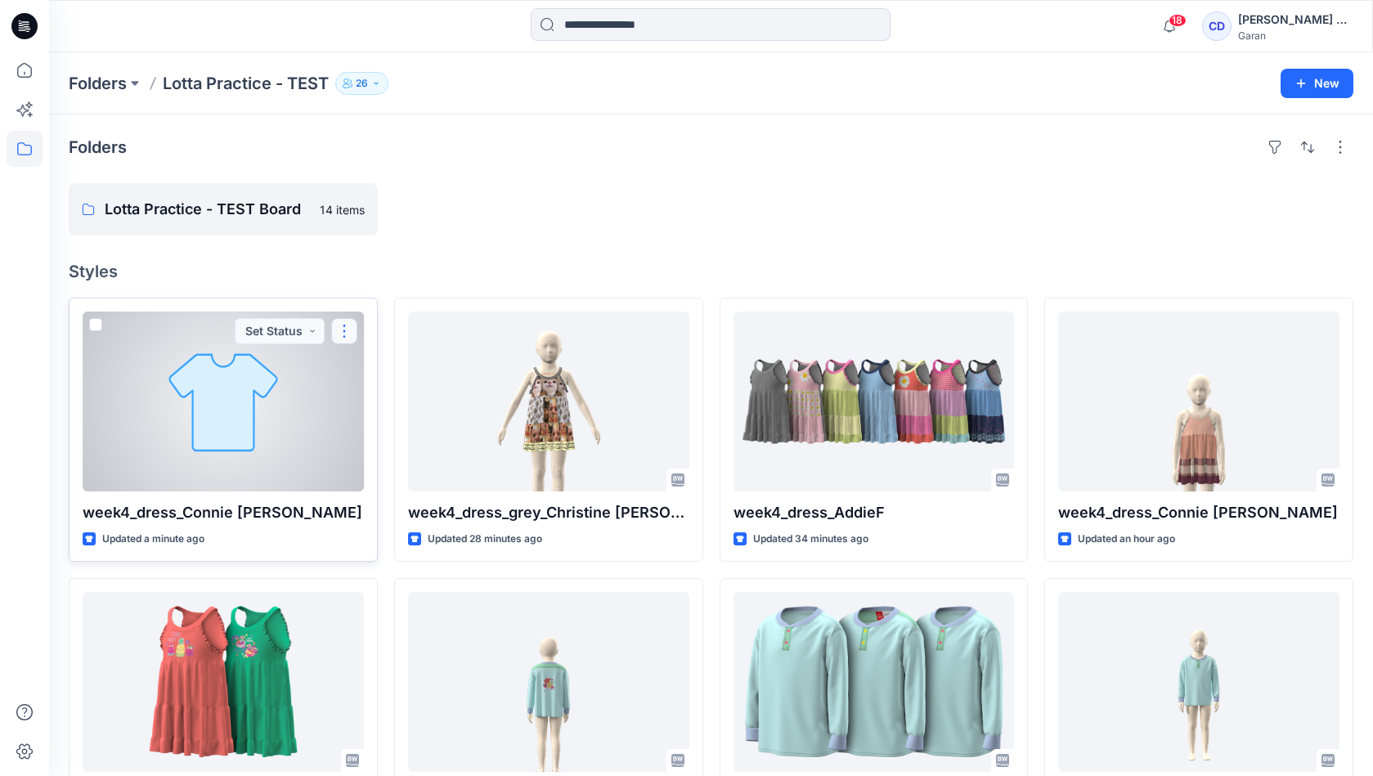
click at [344, 329] on button "button" at bounding box center [344, 331] width 26 height 26
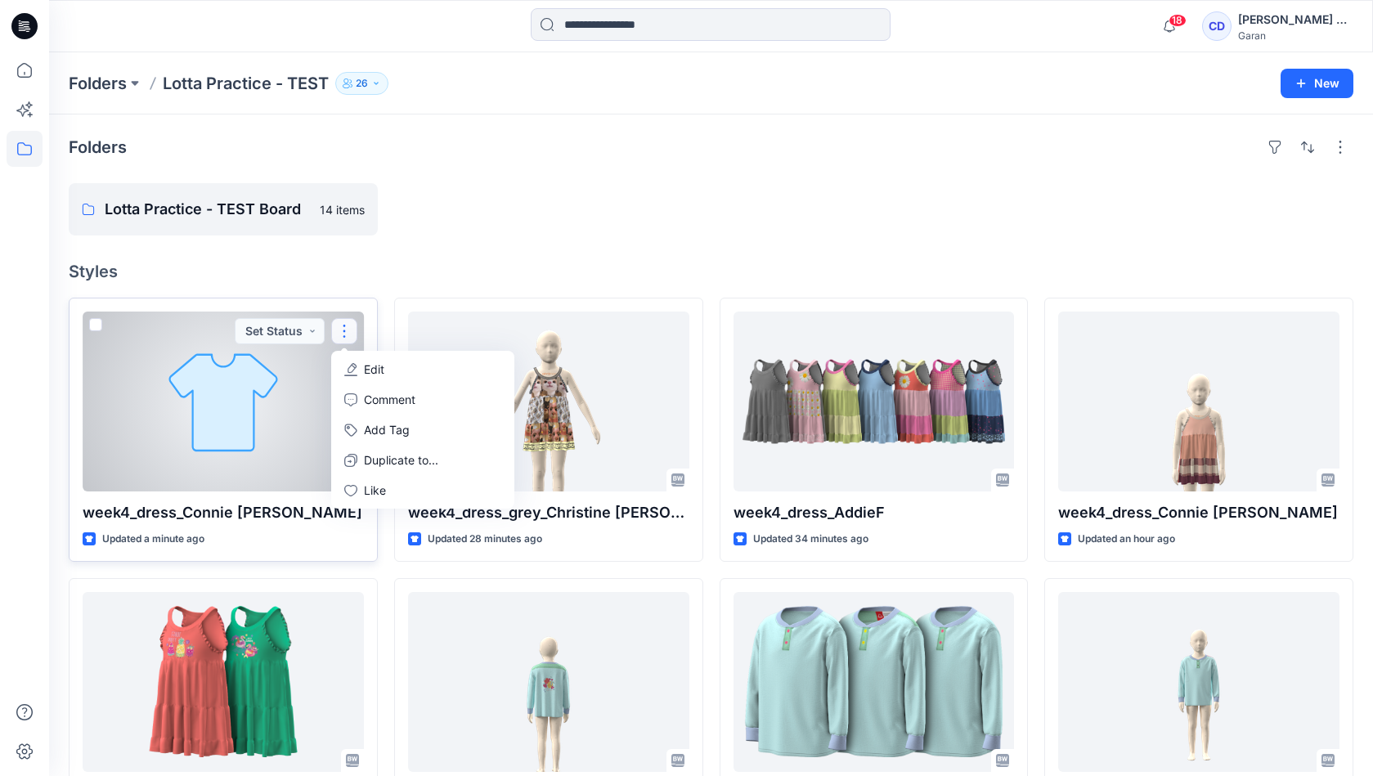
click at [284, 408] on div at bounding box center [223, 401] width 281 height 180
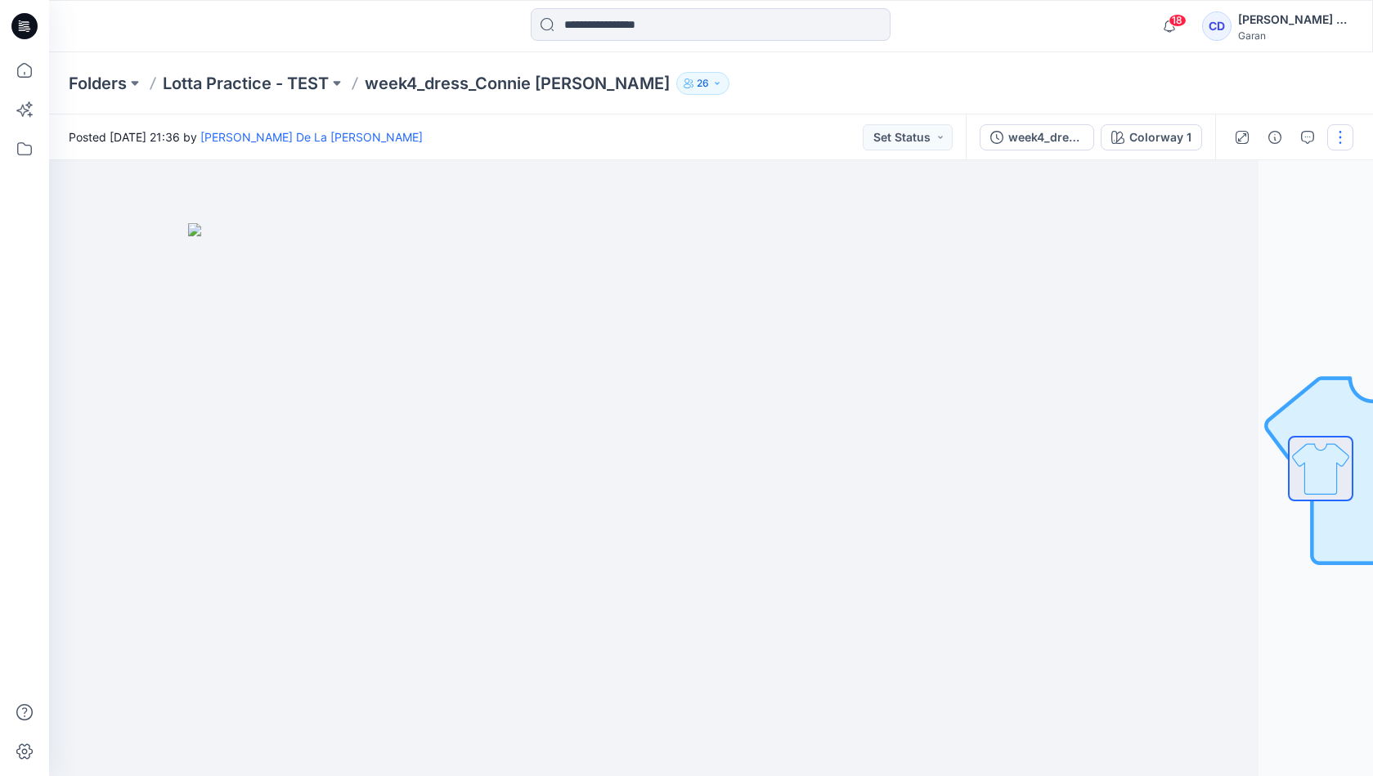
click at [1348, 134] on button "button" at bounding box center [1340, 137] width 26 height 26
click at [1132, 82] on div "Folders Lotta Practice - TEST week4_dress_Connie De La Cruz 26" at bounding box center [647, 83] width 1157 height 23
click at [423, 88] on p "week4_dress_Connie [PERSON_NAME]" at bounding box center [517, 83] width 305 height 23
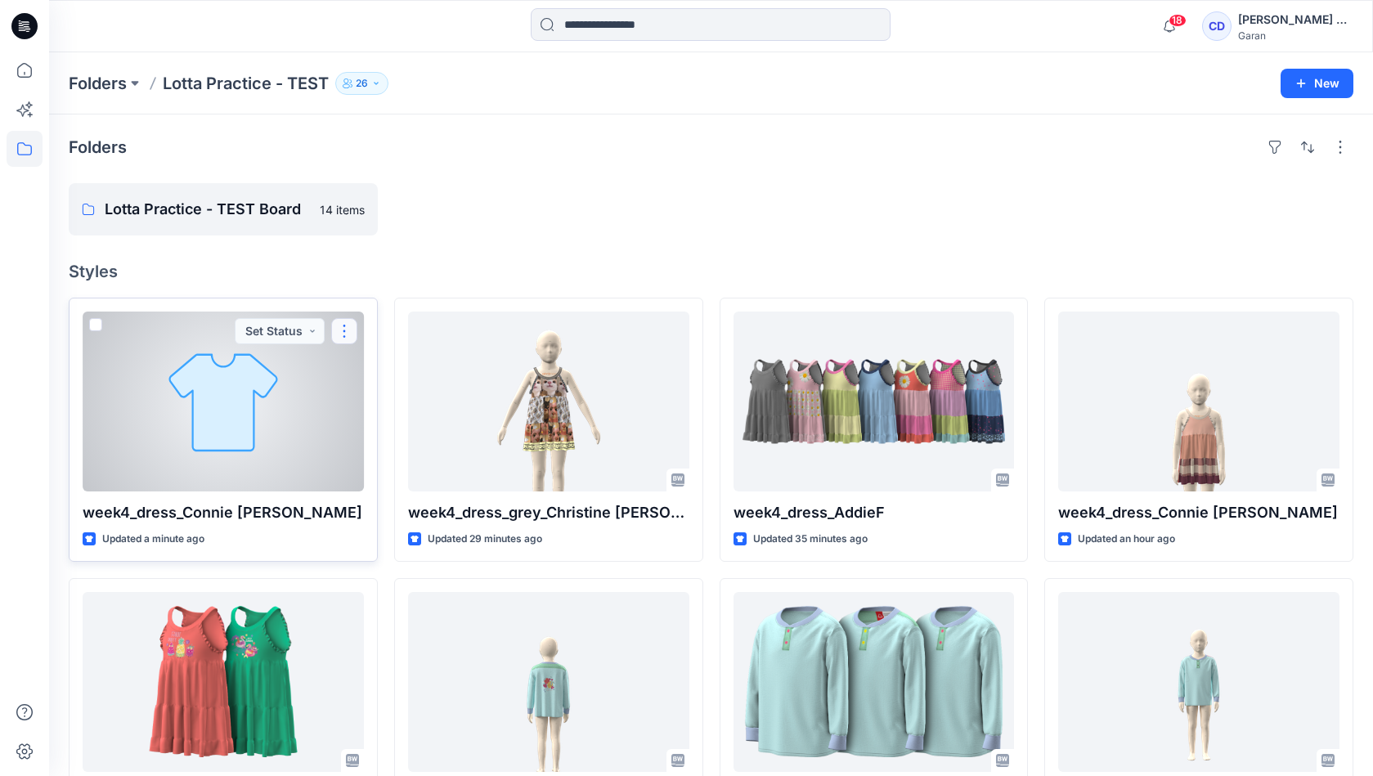
click at [343, 334] on button "button" at bounding box center [344, 331] width 26 height 26
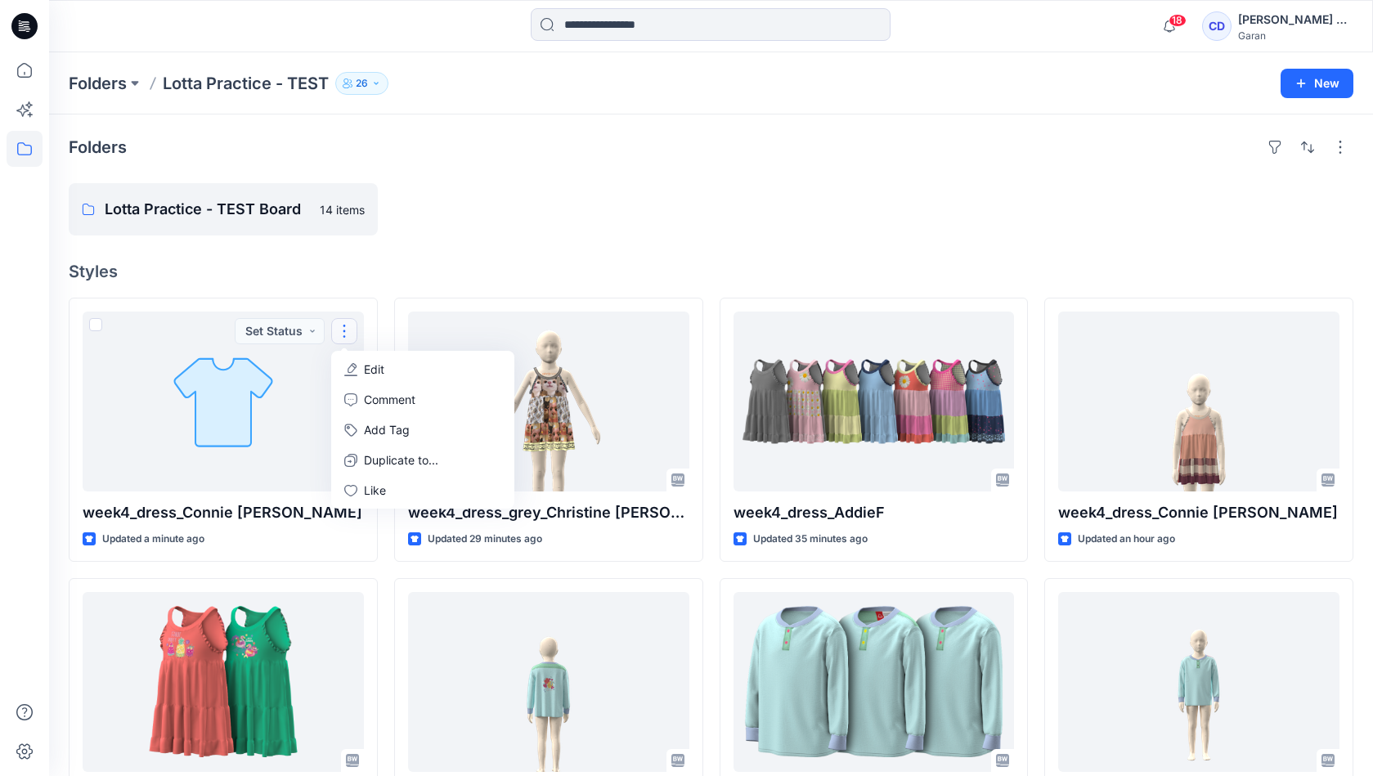
click at [417, 276] on h4 "Styles" at bounding box center [711, 272] width 1284 height 20
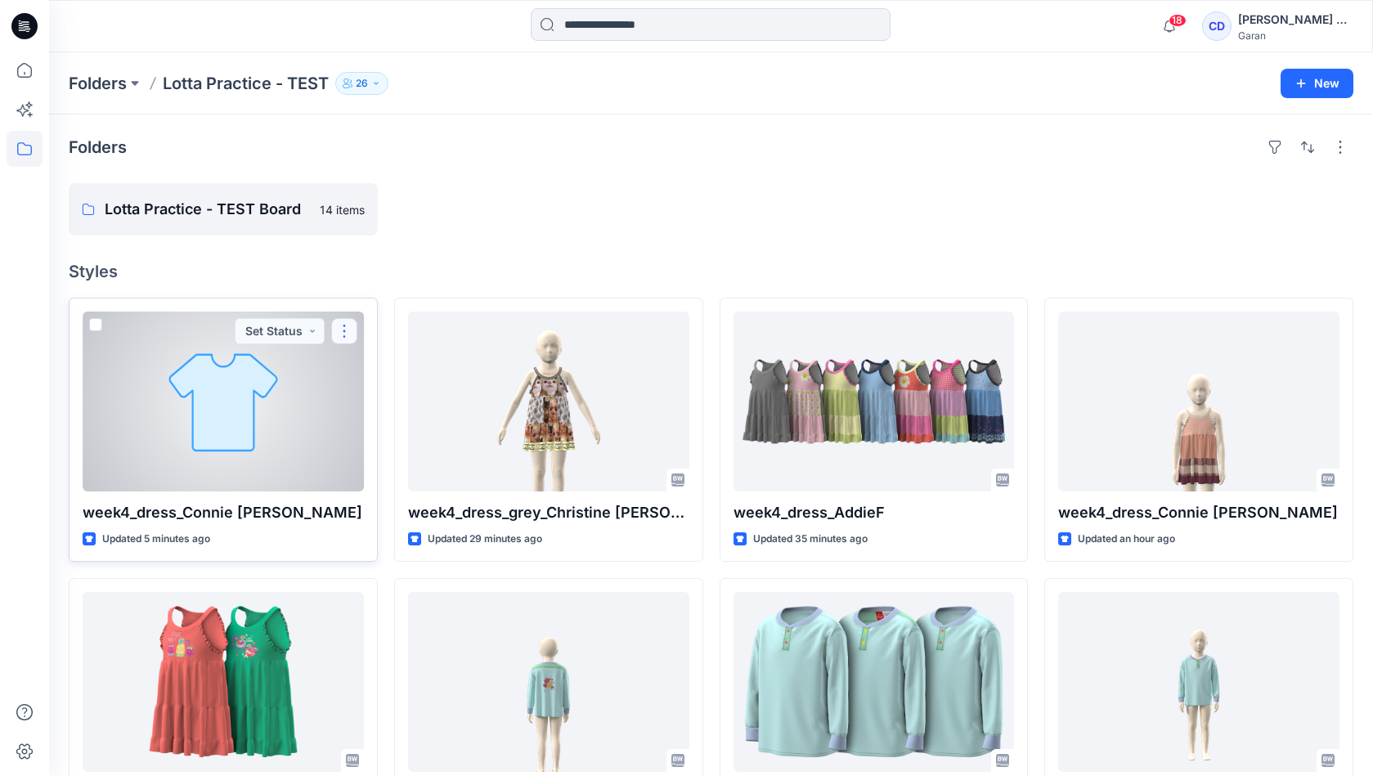
click at [348, 323] on button "button" at bounding box center [344, 331] width 26 height 26
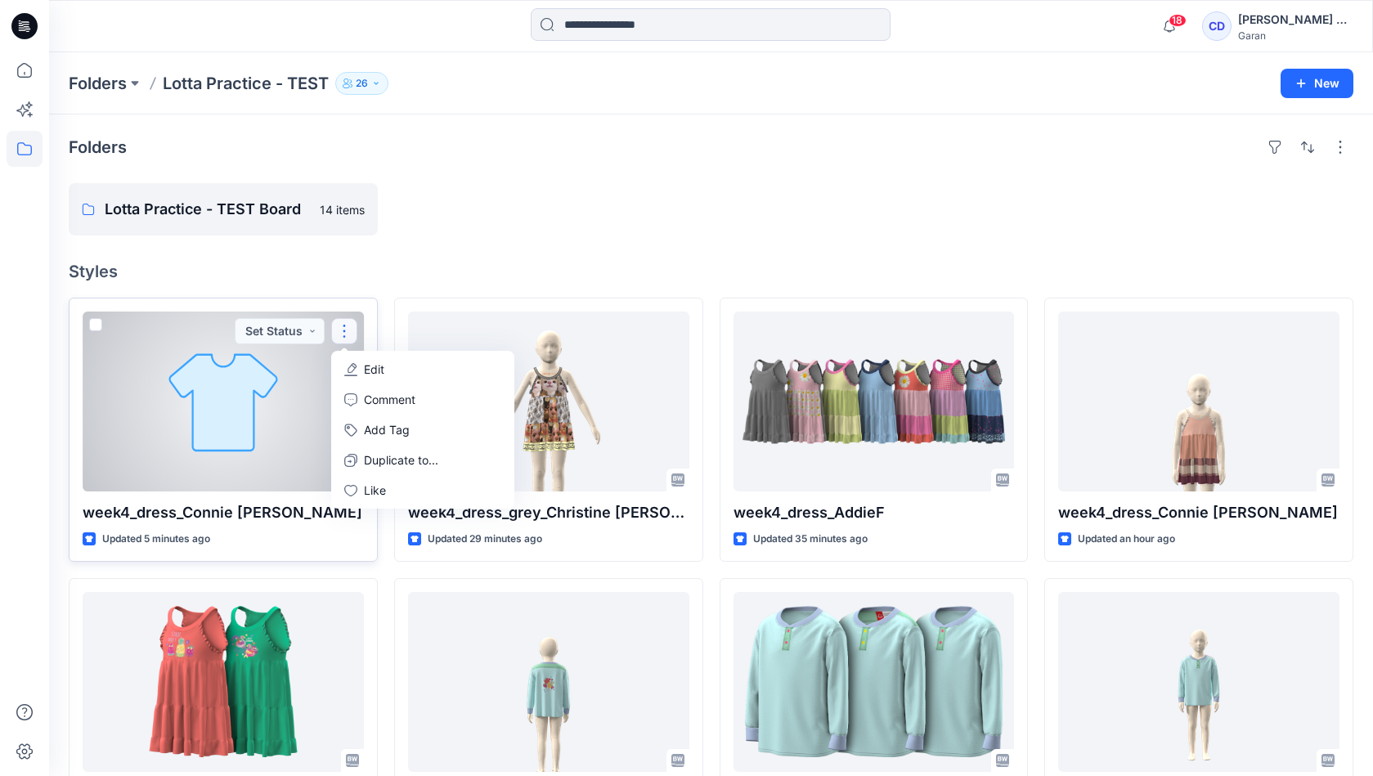
click at [374, 356] on button "Edit" at bounding box center [422, 369] width 177 height 30
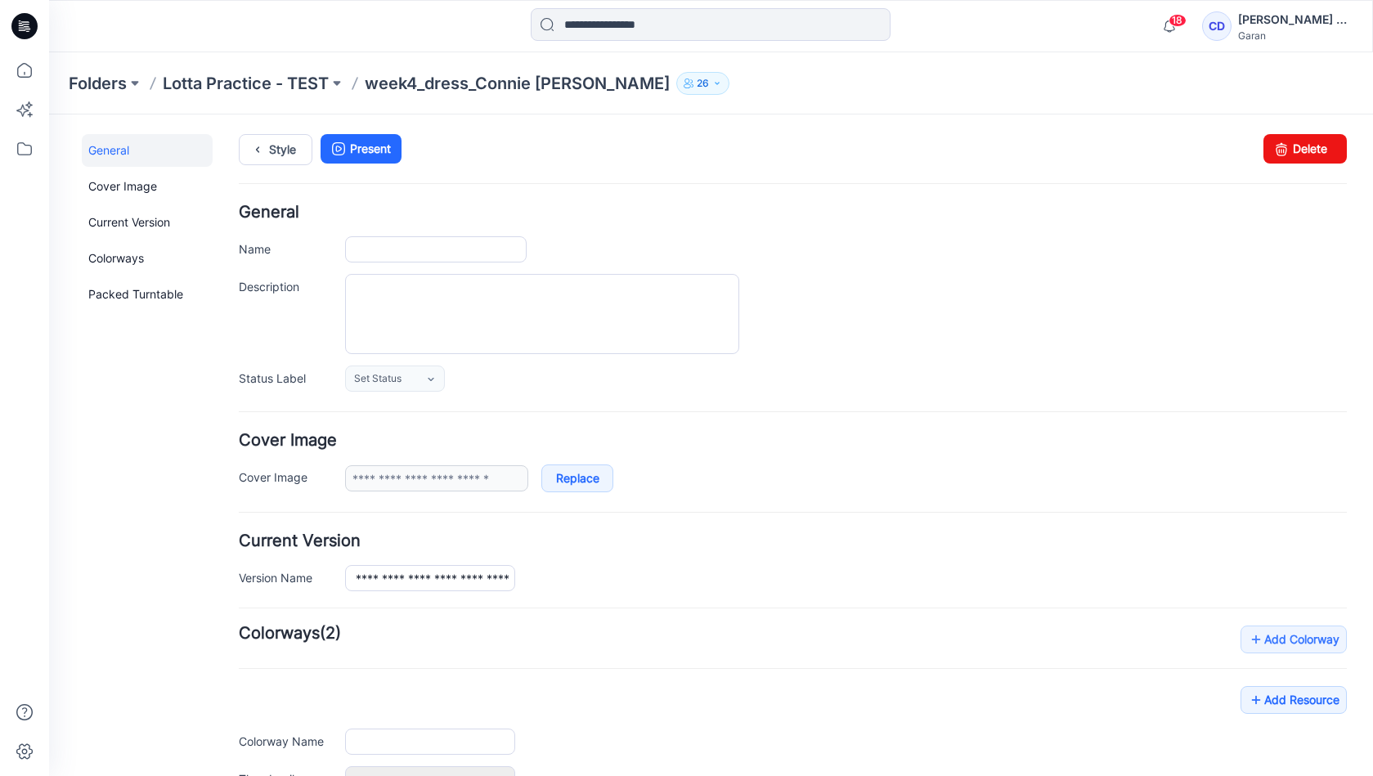
type input "**********"
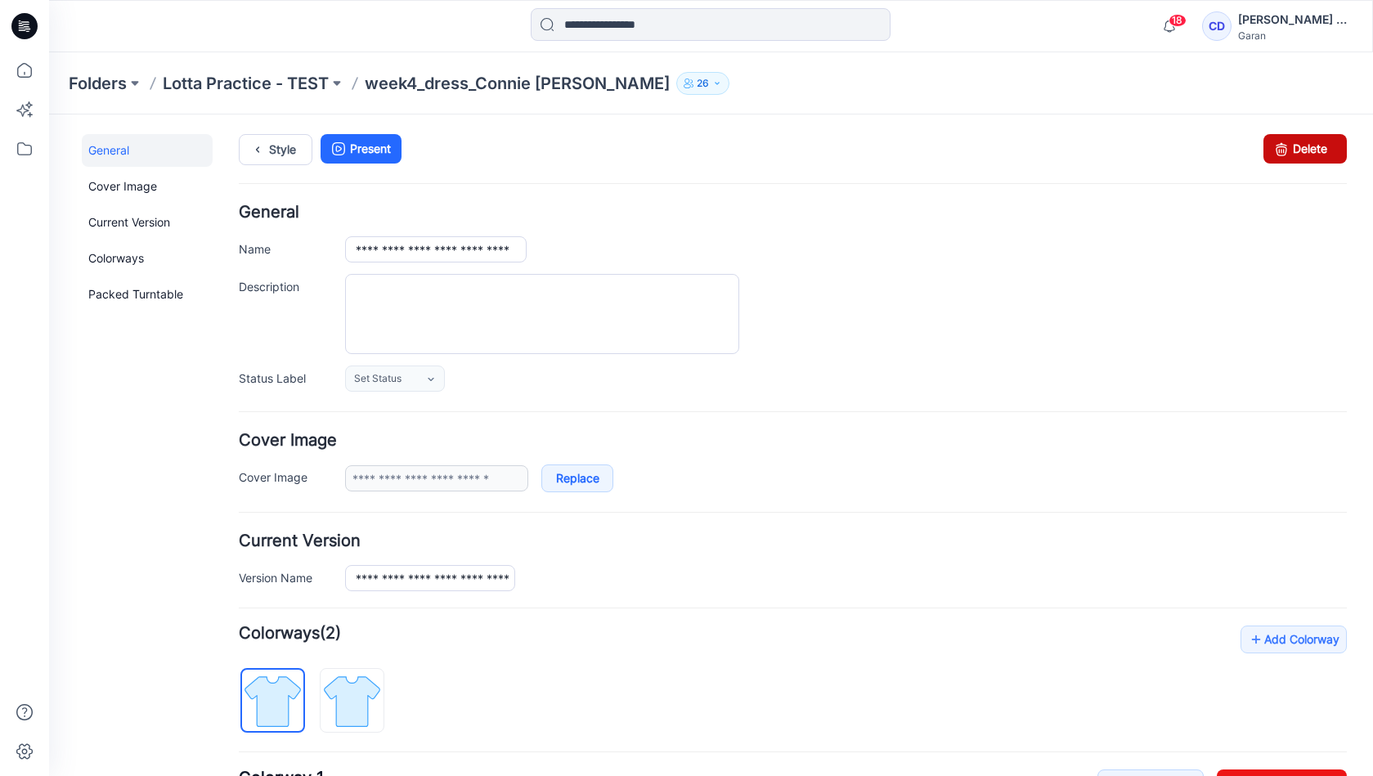
click at [1297, 155] on link "Delete" at bounding box center [1304, 148] width 83 height 29
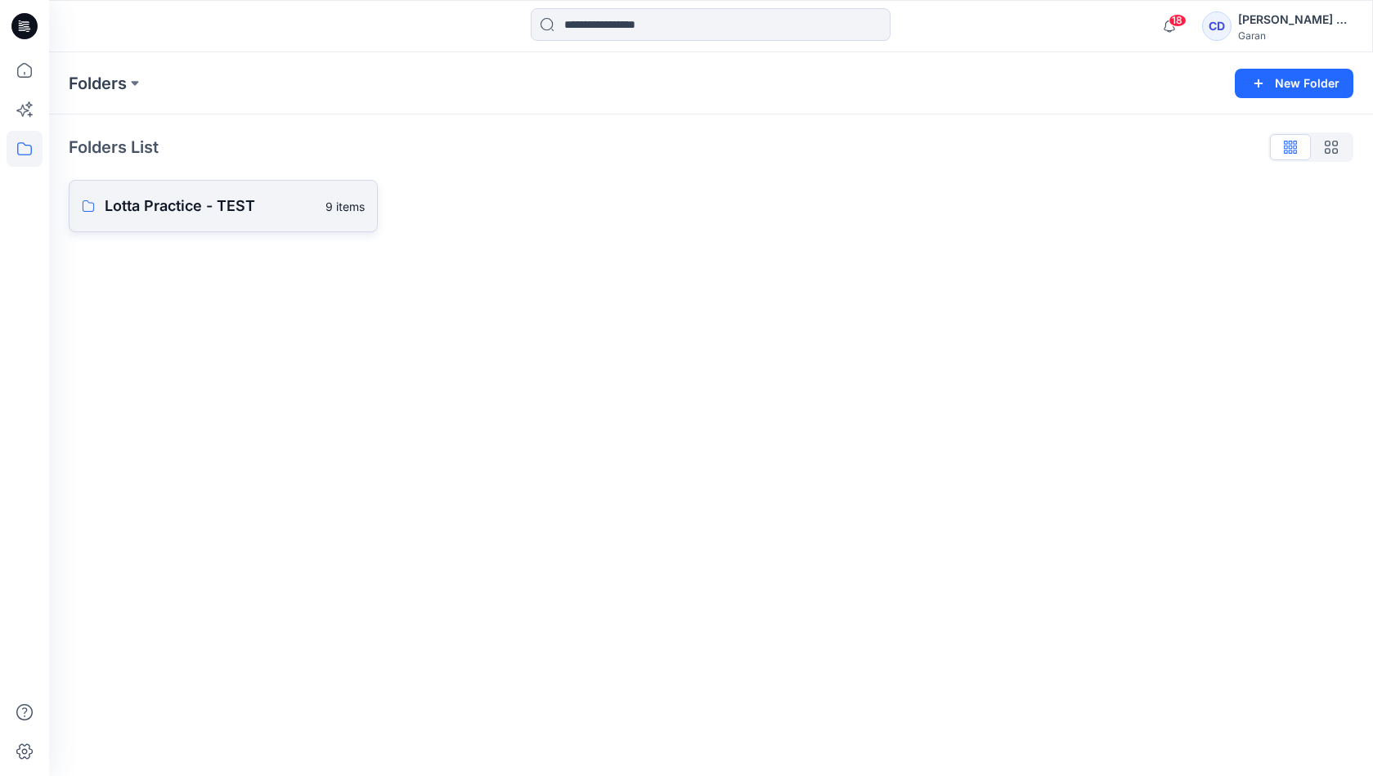
click at [281, 196] on p "Lotta Practice - TEST" at bounding box center [210, 206] width 211 height 23
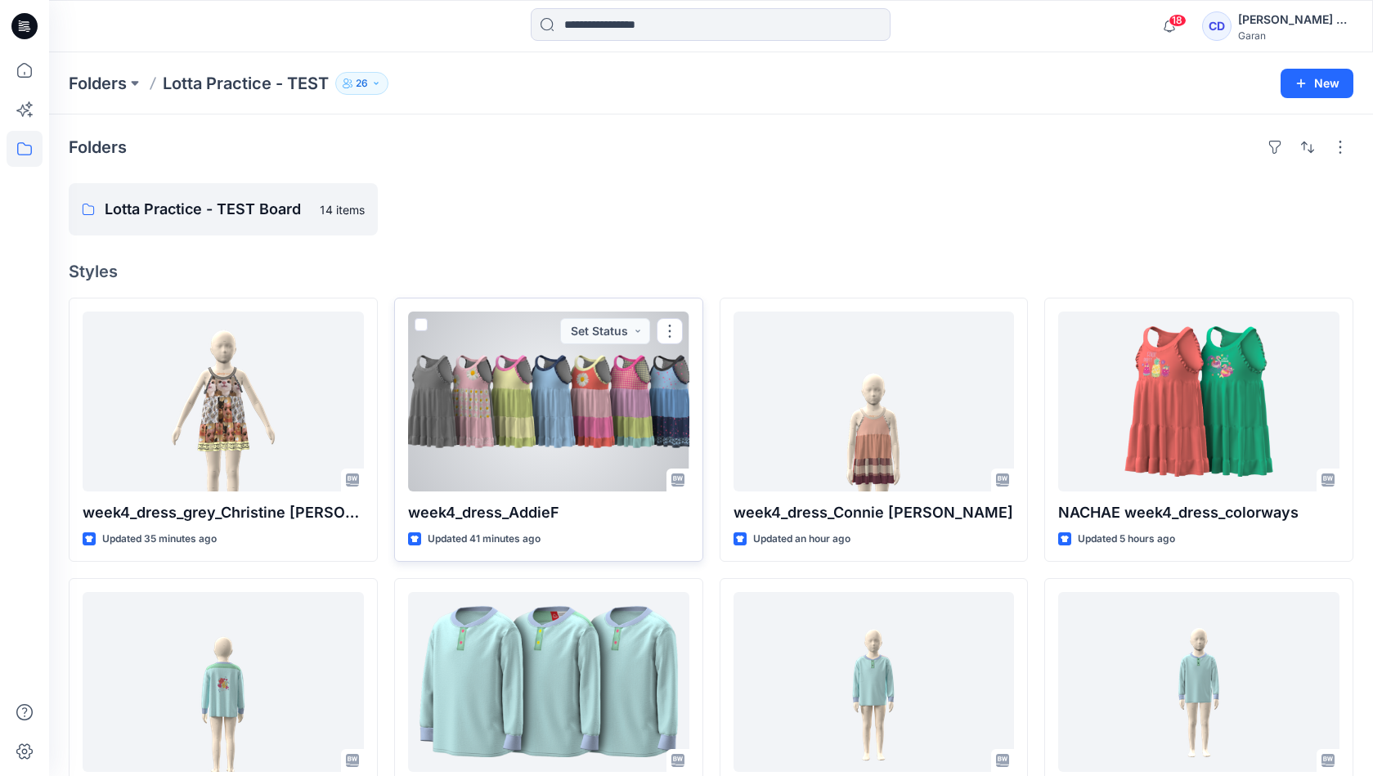
click at [606, 426] on div at bounding box center [548, 401] width 281 height 180
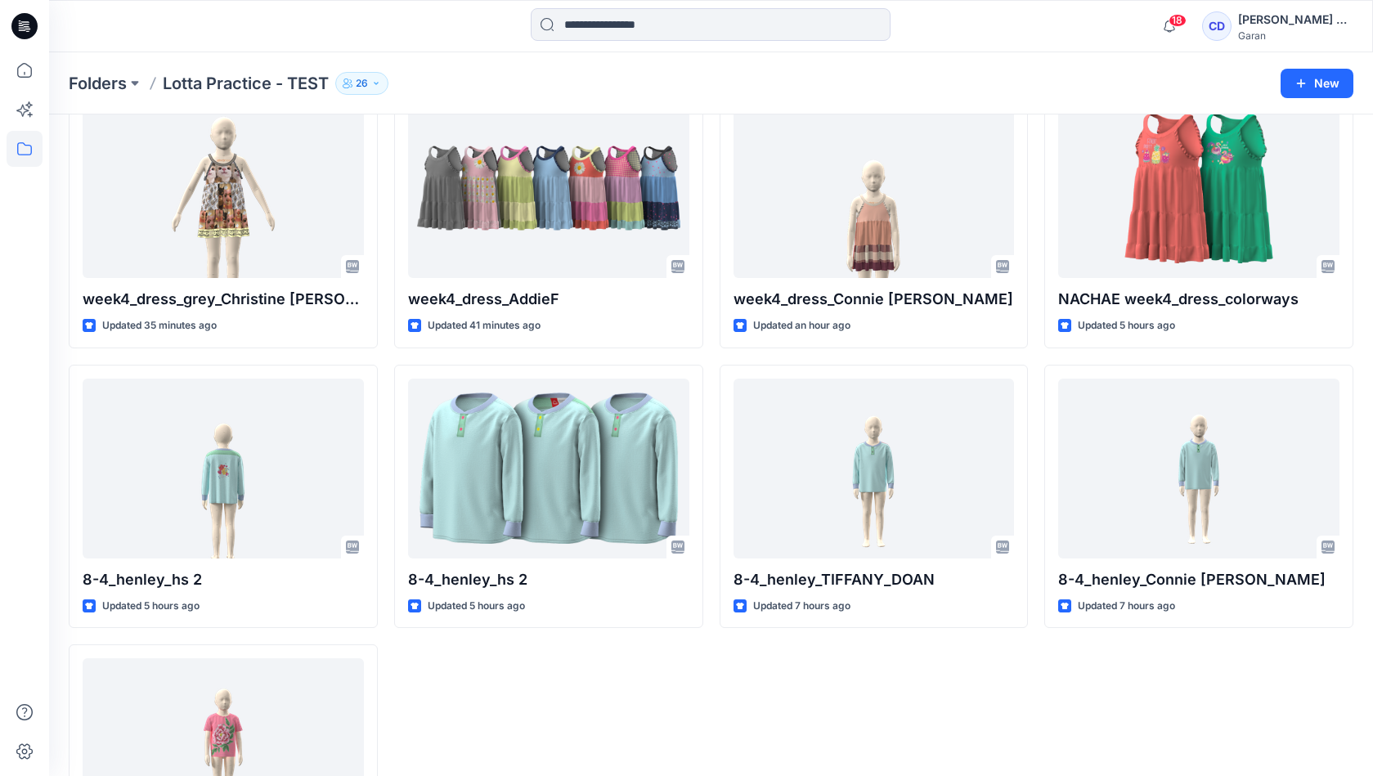
scroll to position [87, 0]
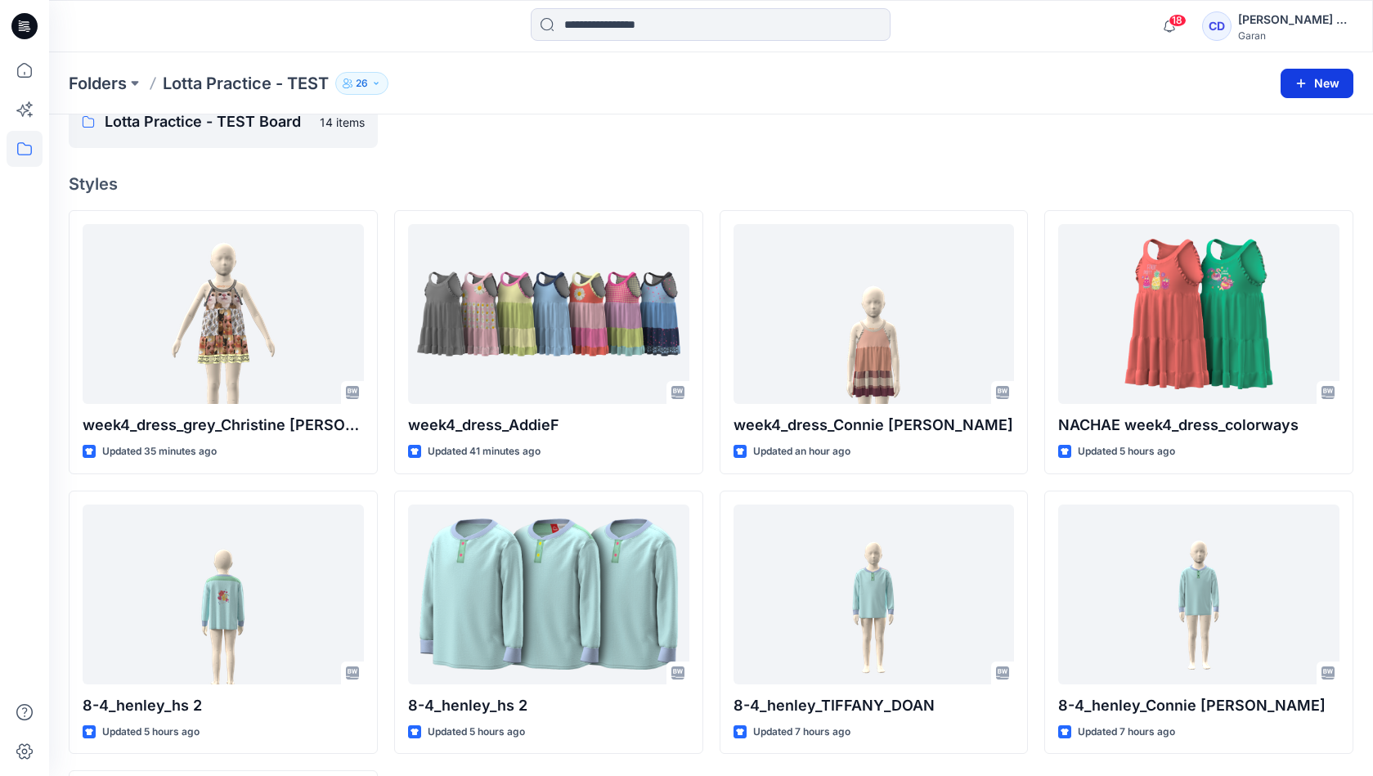
click at [1320, 85] on button "New" at bounding box center [1316, 83] width 73 height 29
click at [1243, 129] on p "New Style" at bounding box center [1266, 124] width 55 height 20
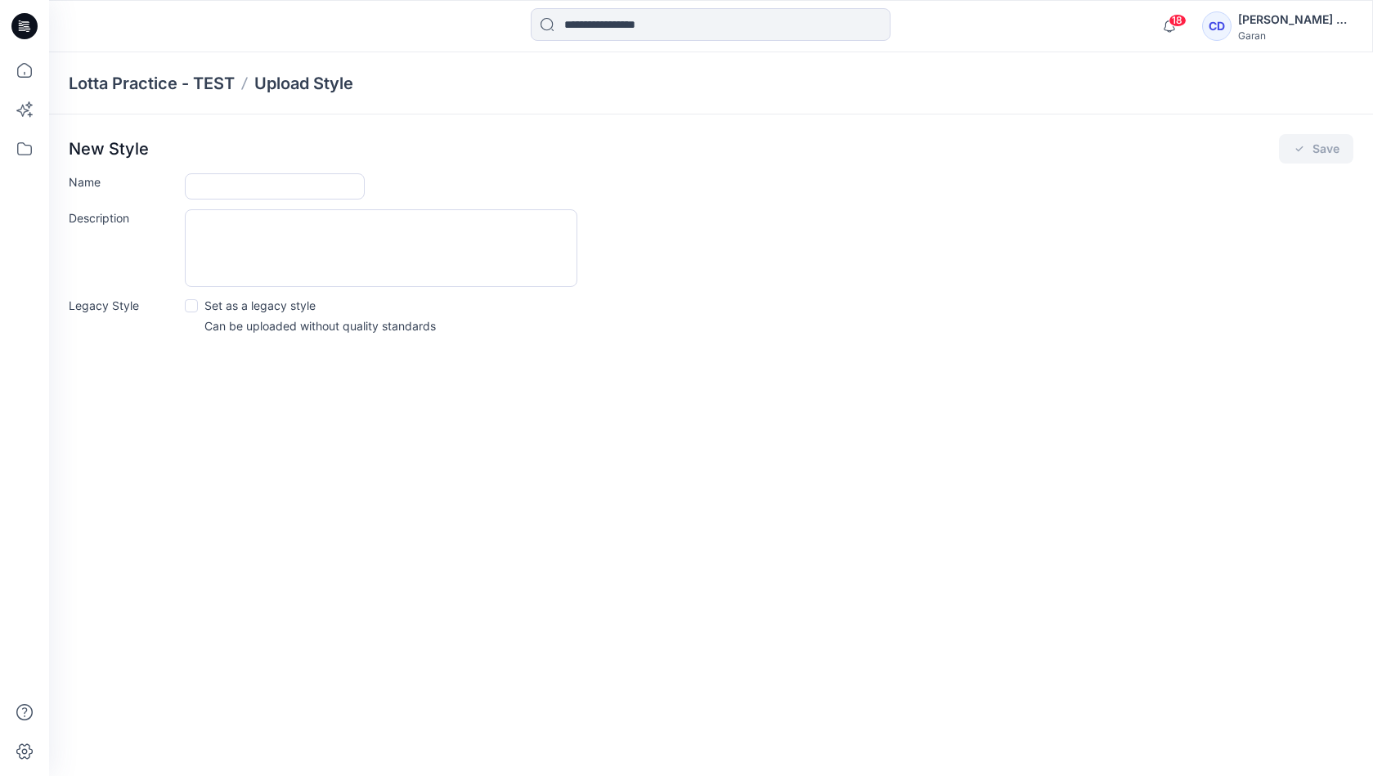
click at [287, 308] on p "Set as a legacy style" at bounding box center [259, 305] width 111 height 17
click at [217, 190] on input "Name" at bounding box center [275, 186] width 180 height 26
type input "**********"
click at [1304, 159] on button "Save" at bounding box center [1316, 148] width 74 height 29
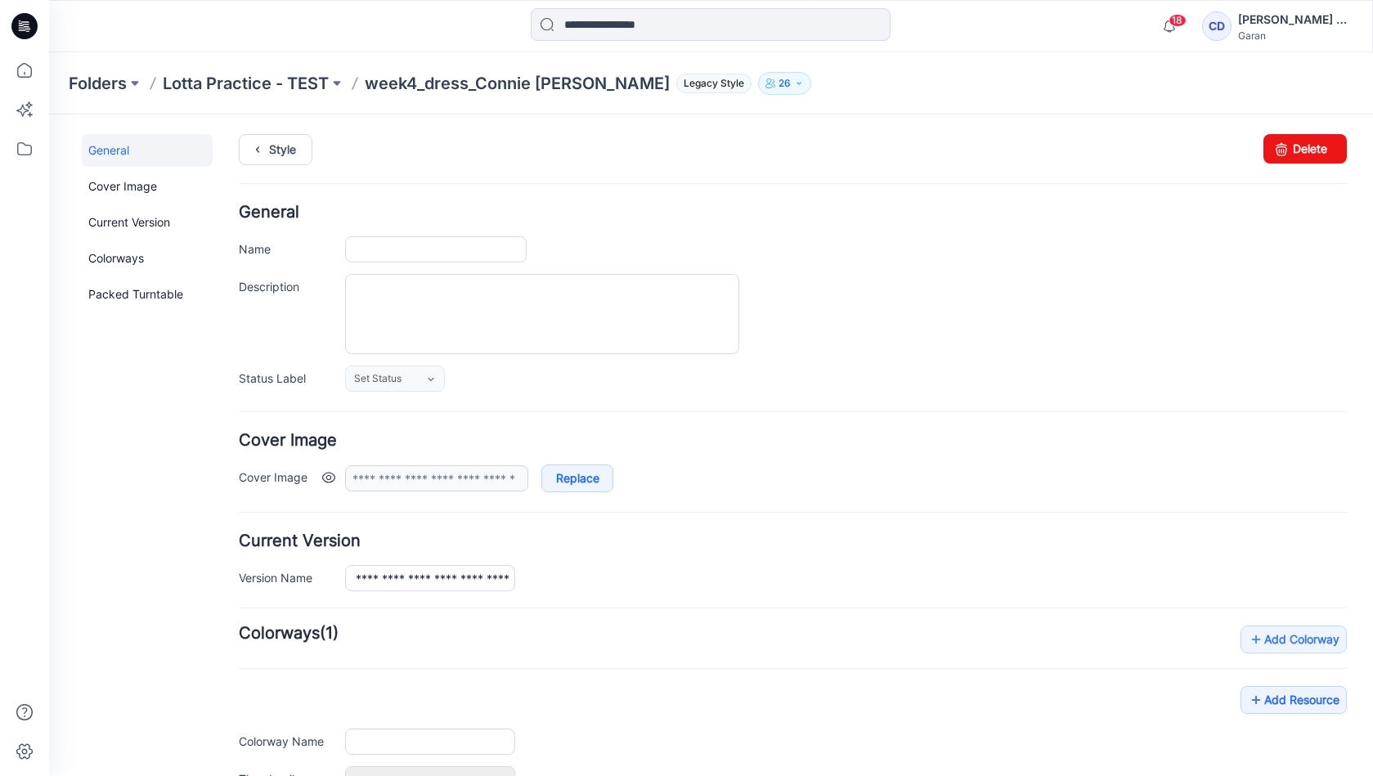
type input "**********"
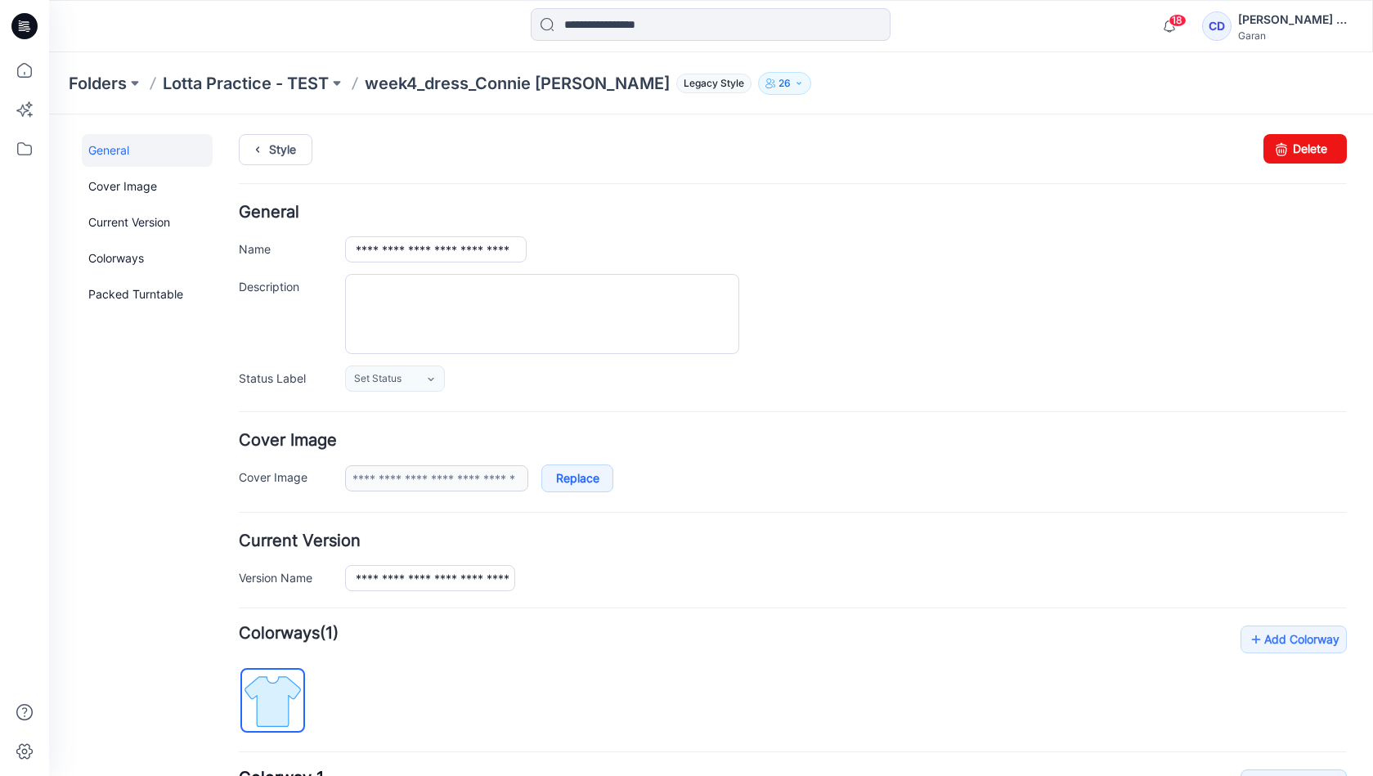
click at [739, 439] on h4 "Cover Image" at bounding box center [793, 440] width 1108 height 16
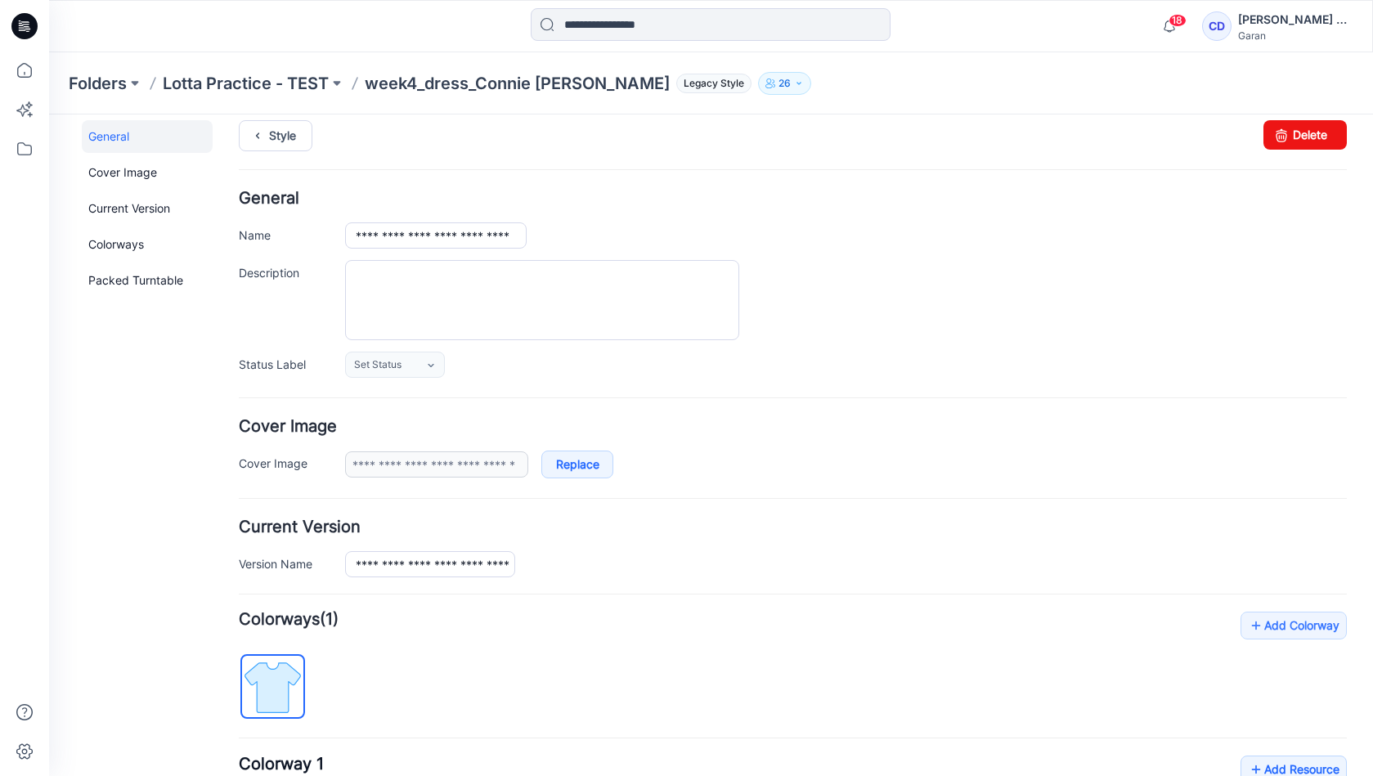
scroll to position [16, 0]
click at [578, 459] on link "Replace" at bounding box center [577, 463] width 72 height 28
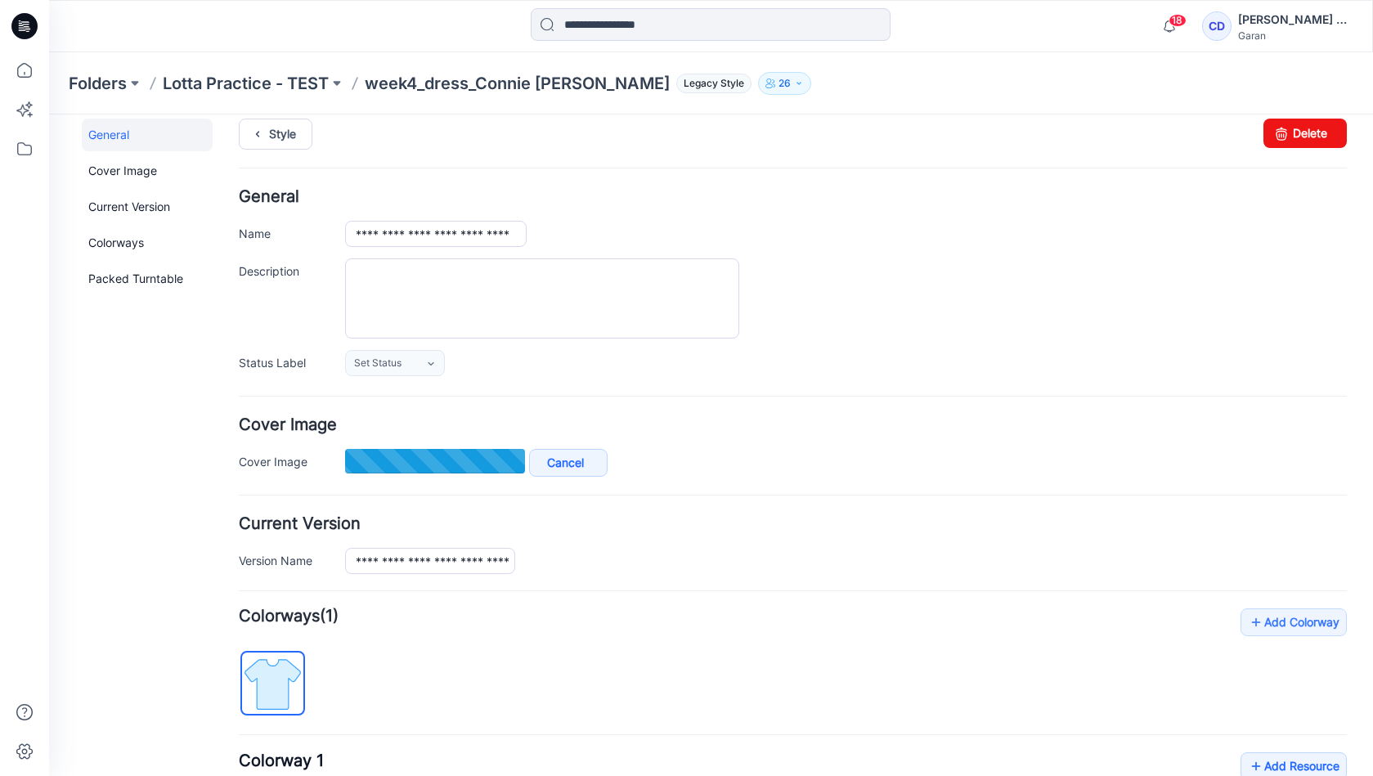
type input "**********"
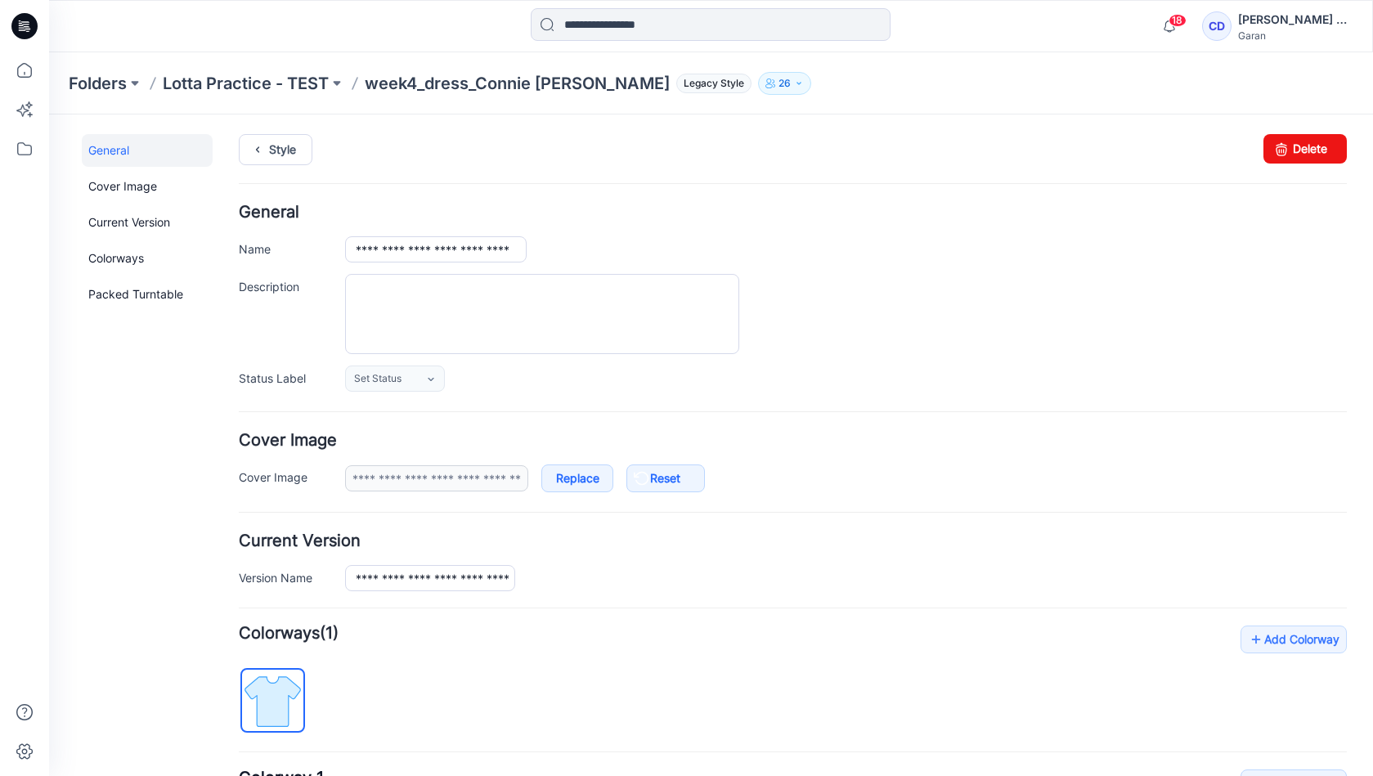
scroll to position [288, 0]
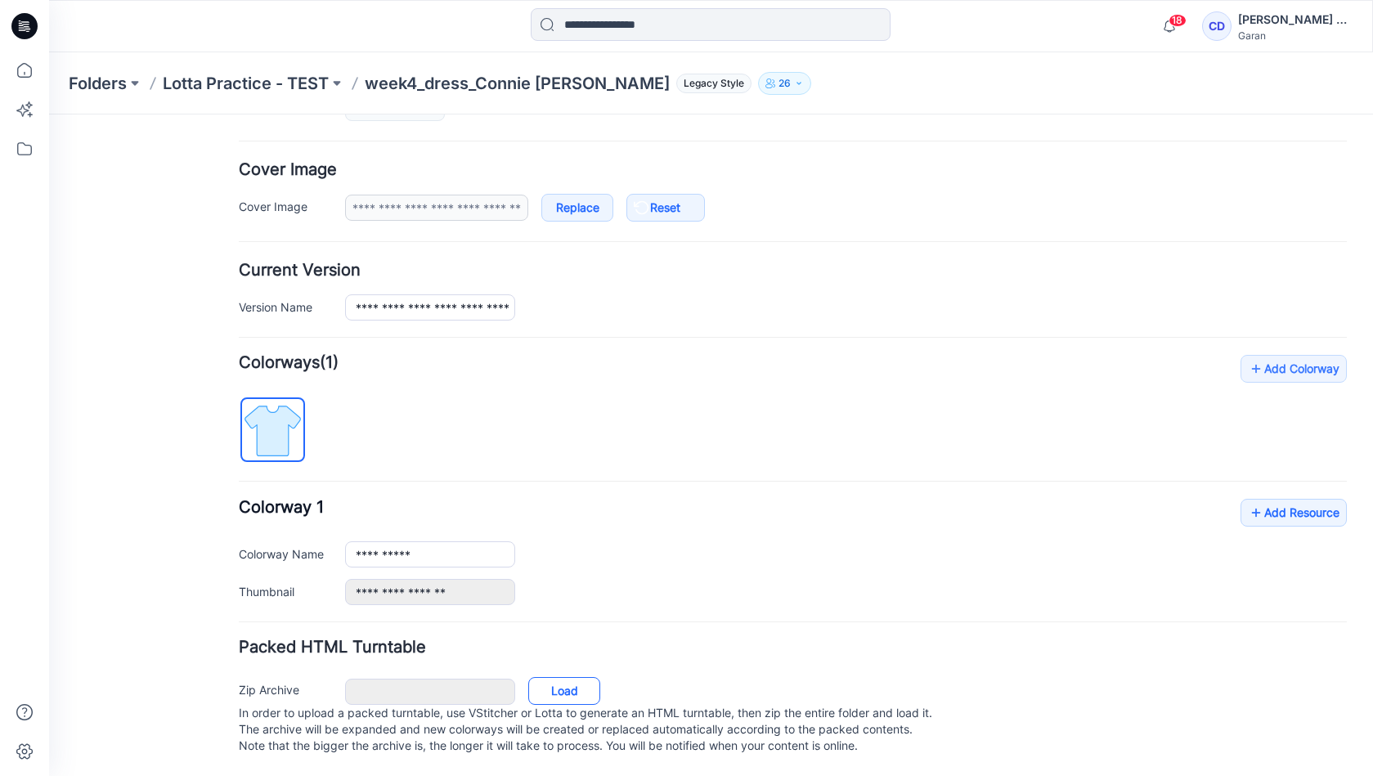
click at [564, 677] on link "Load" at bounding box center [564, 691] width 72 height 28
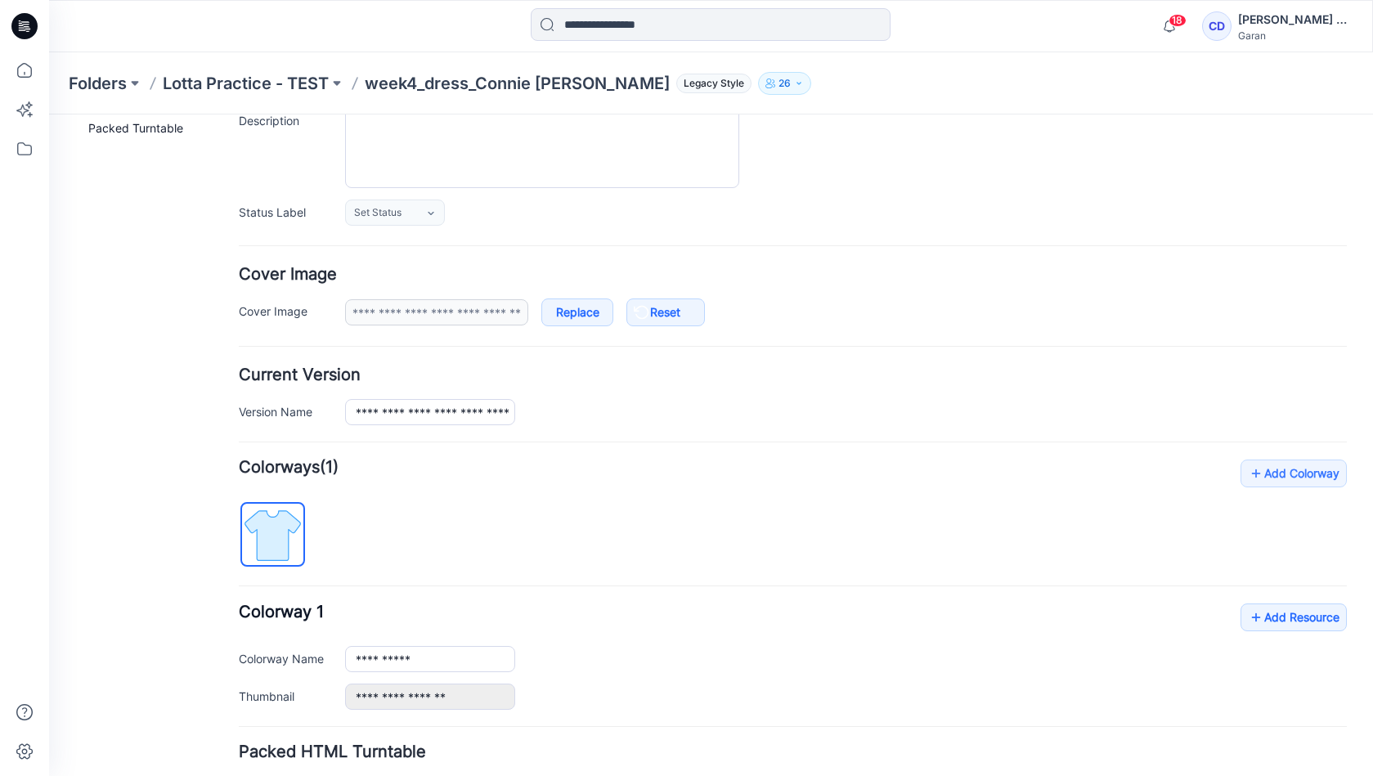
scroll to position [0, 0]
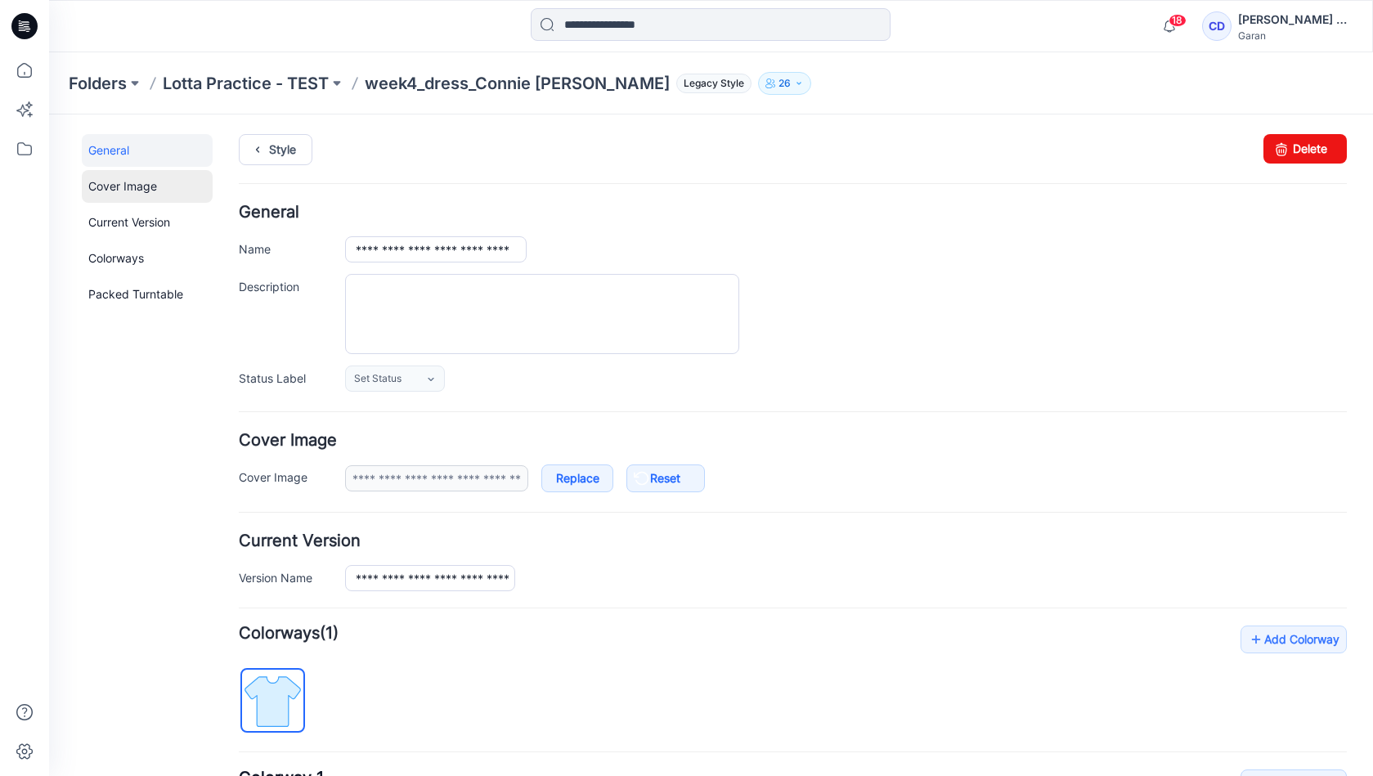
click at [155, 191] on link "Cover Image" at bounding box center [147, 186] width 131 height 33
click at [247, 81] on p "Lotta Practice - TEST" at bounding box center [246, 83] width 166 height 23
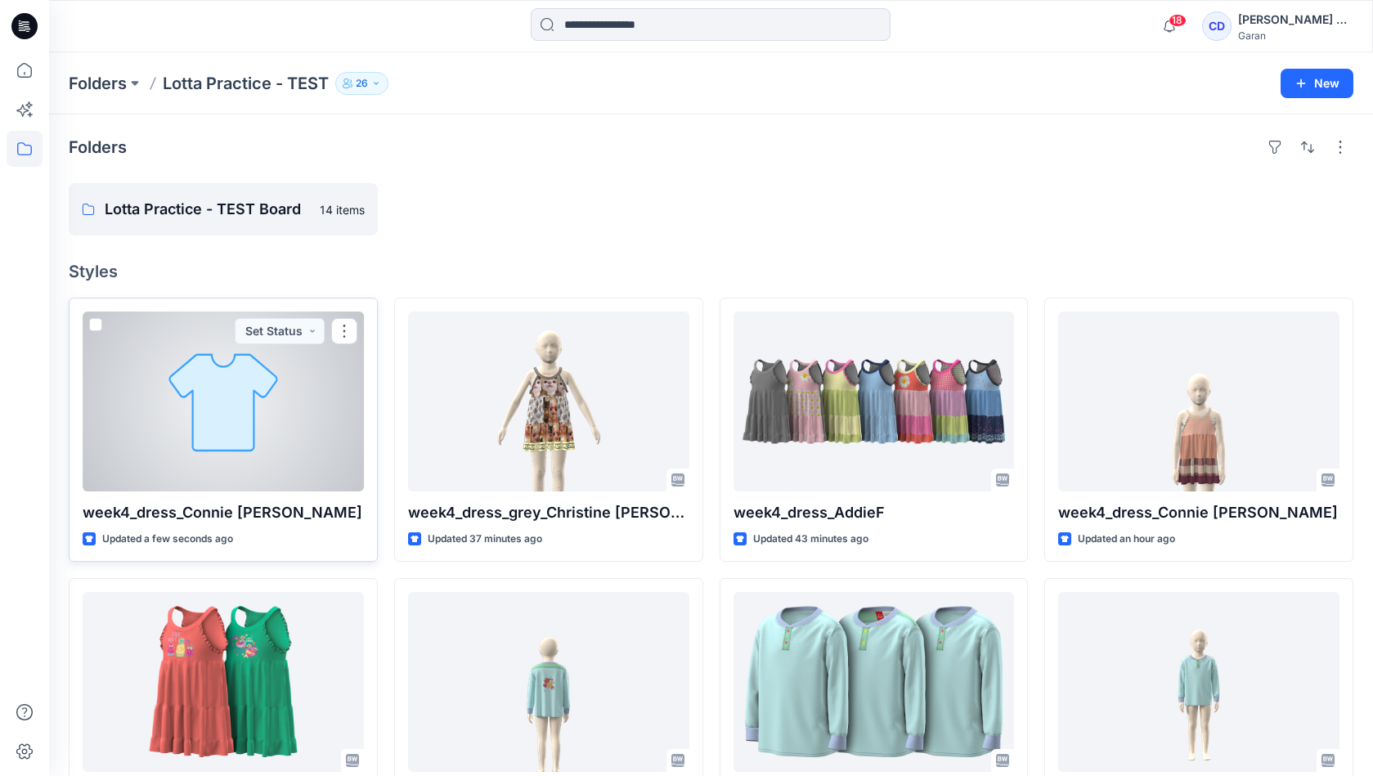
click at [268, 403] on div at bounding box center [223, 401] width 281 height 180
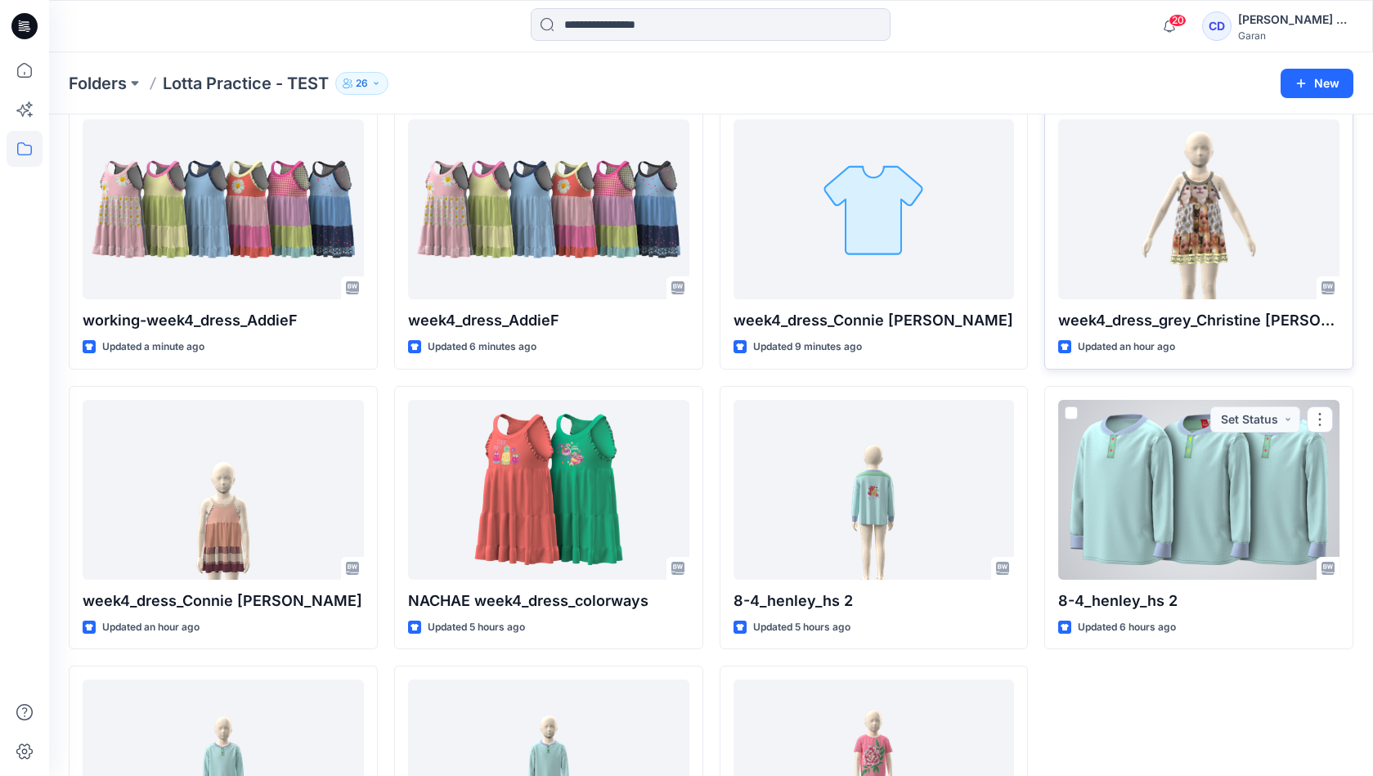
scroll to position [201, 0]
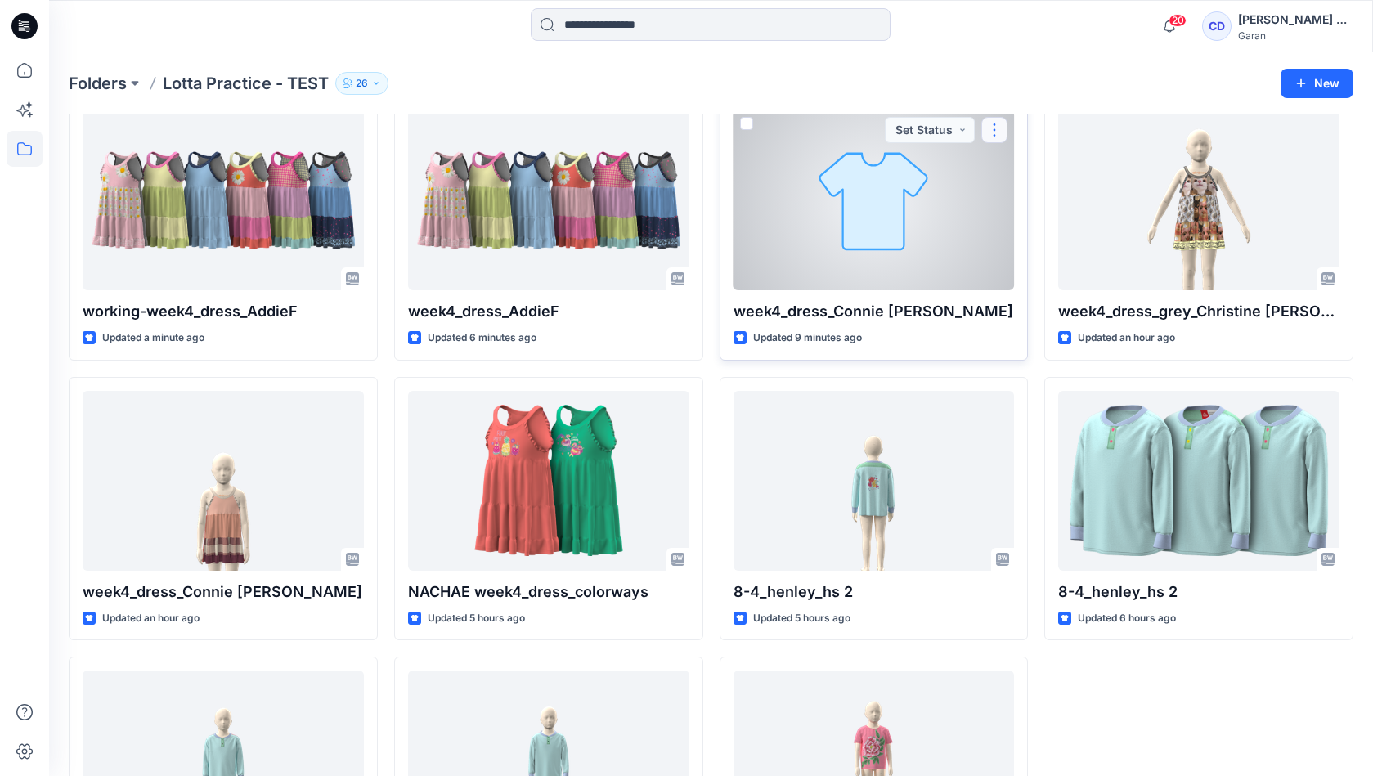
click at [985, 131] on button "button" at bounding box center [994, 130] width 26 height 26
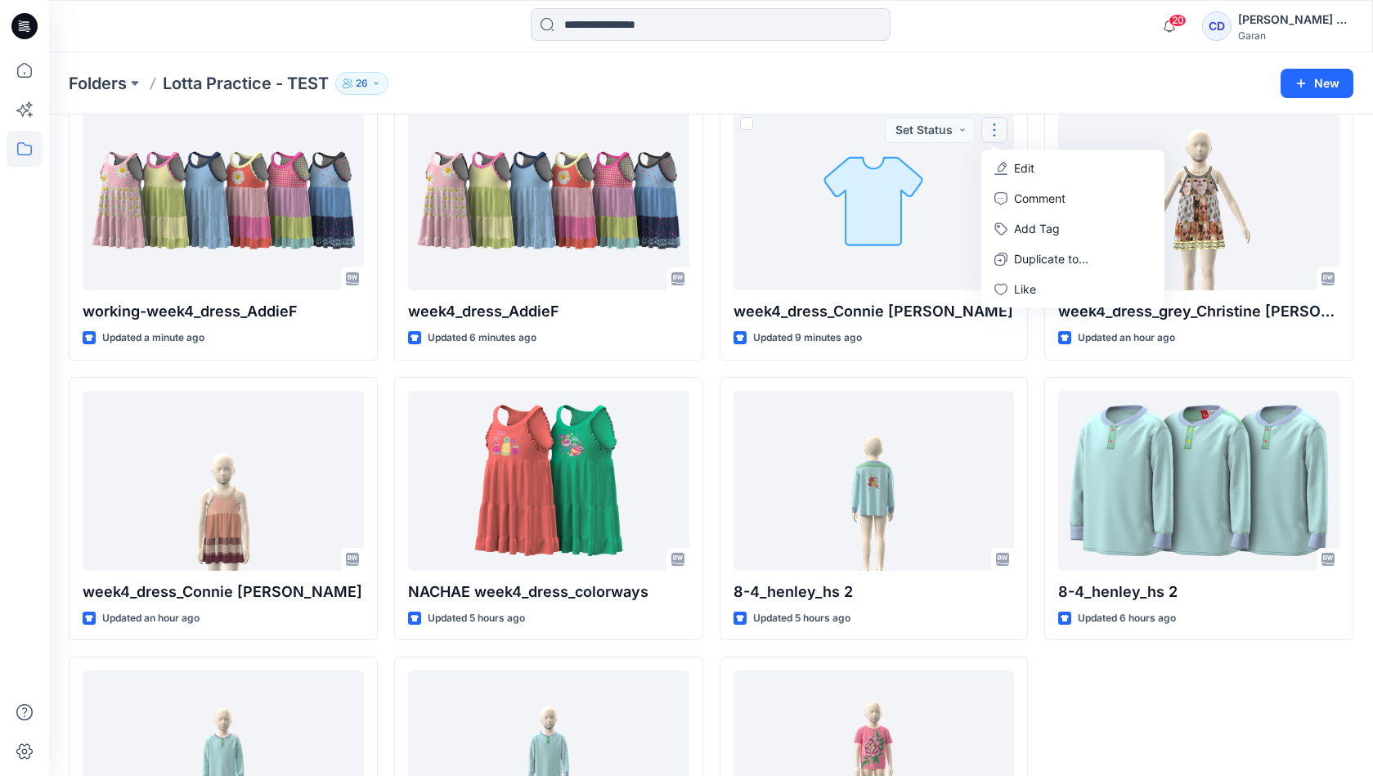
click at [1015, 89] on div "Folders Lotta Practice - TEST 26" at bounding box center [647, 83] width 1157 height 23
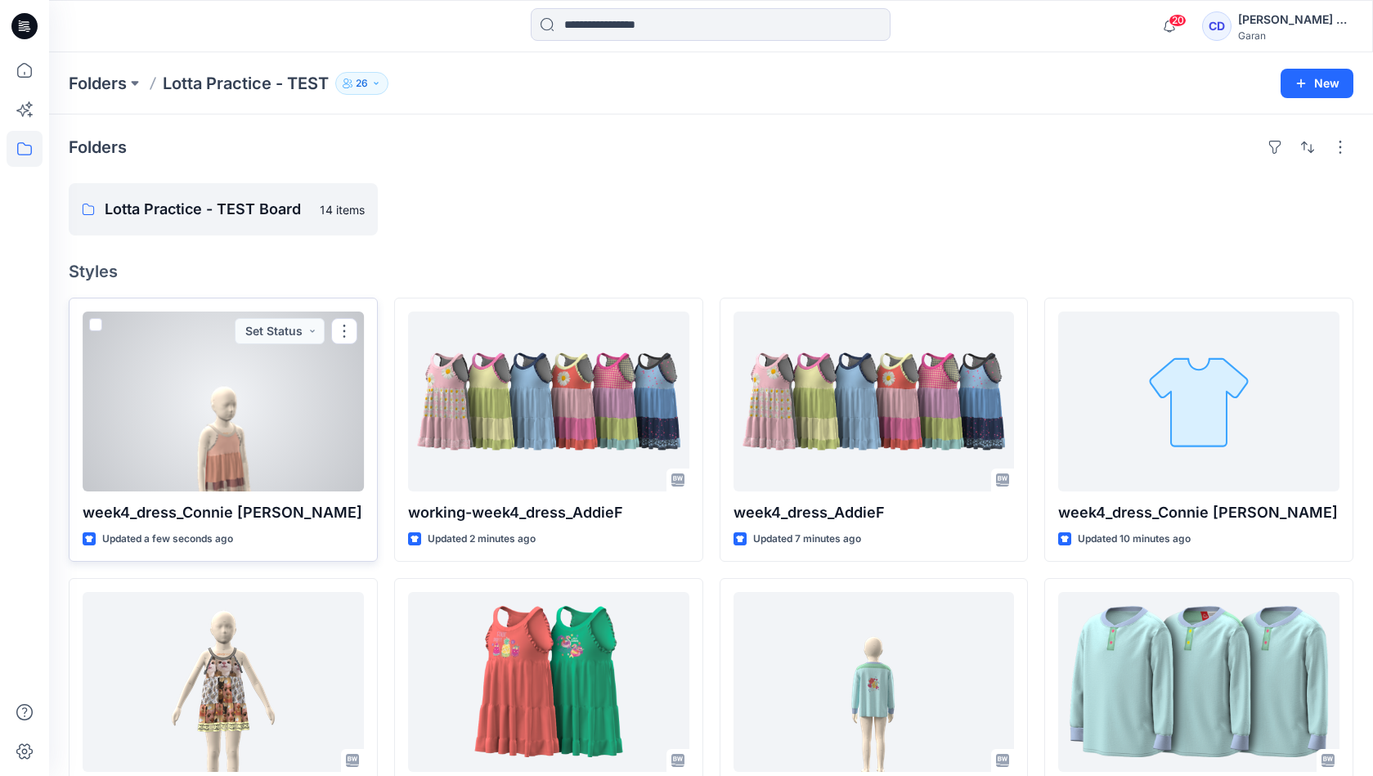
click at [227, 446] on div at bounding box center [223, 401] width 281 height 180
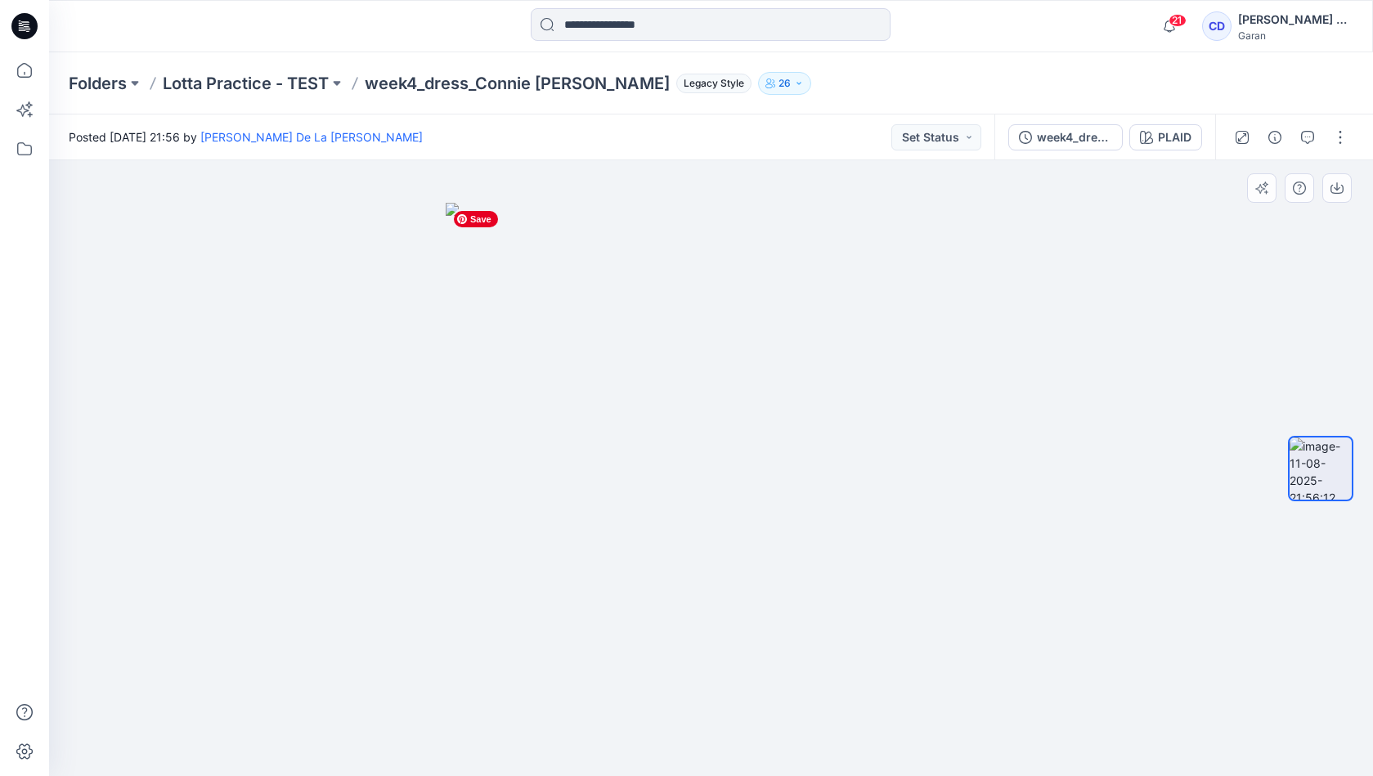
drag, startPoint x: 736, startPoint y: 658, endPoint x: 755, endPoint y: 369, distance: 290.1
click at [754, 380] on img at bounding box center [711, 490] width 531 height 574
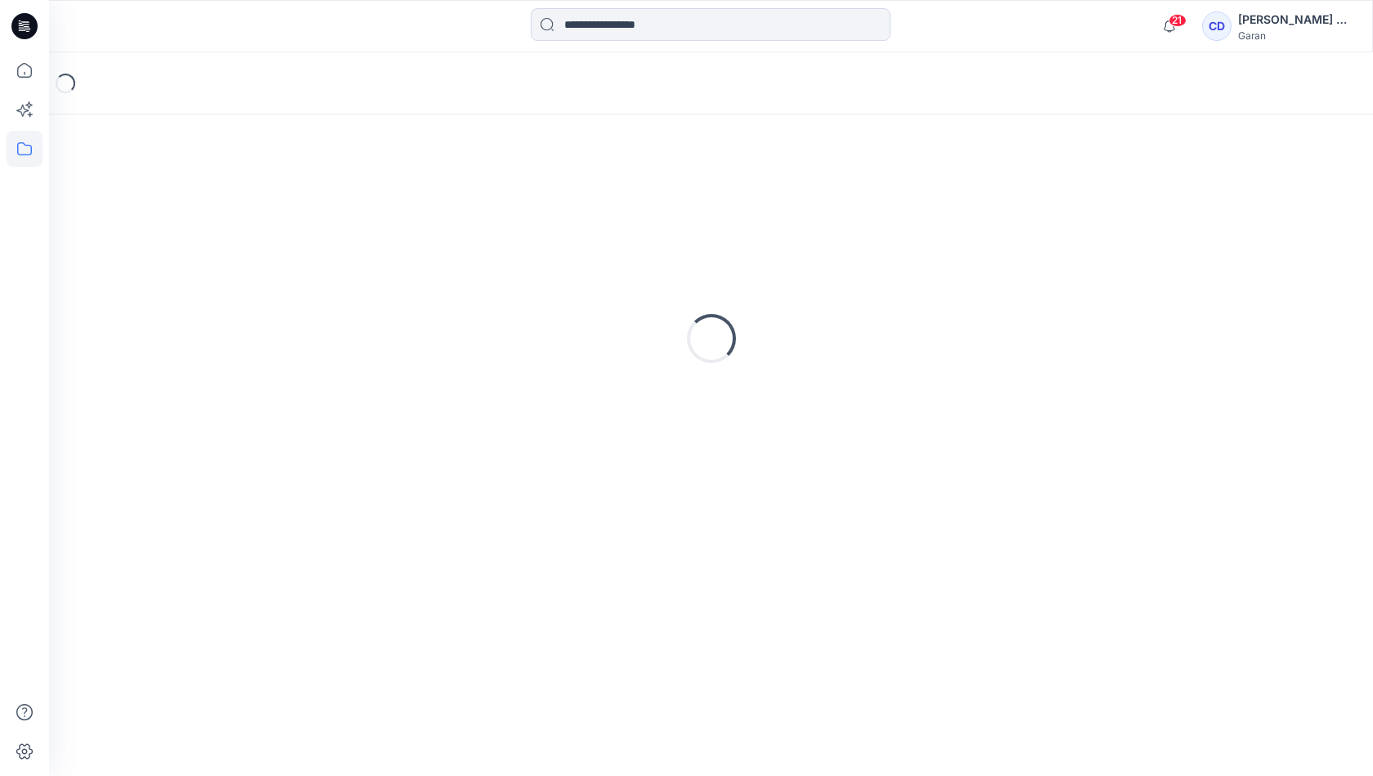
click at [712, 474] on div "Loading..." at bounding box center [711, 338] width 1284 height 409
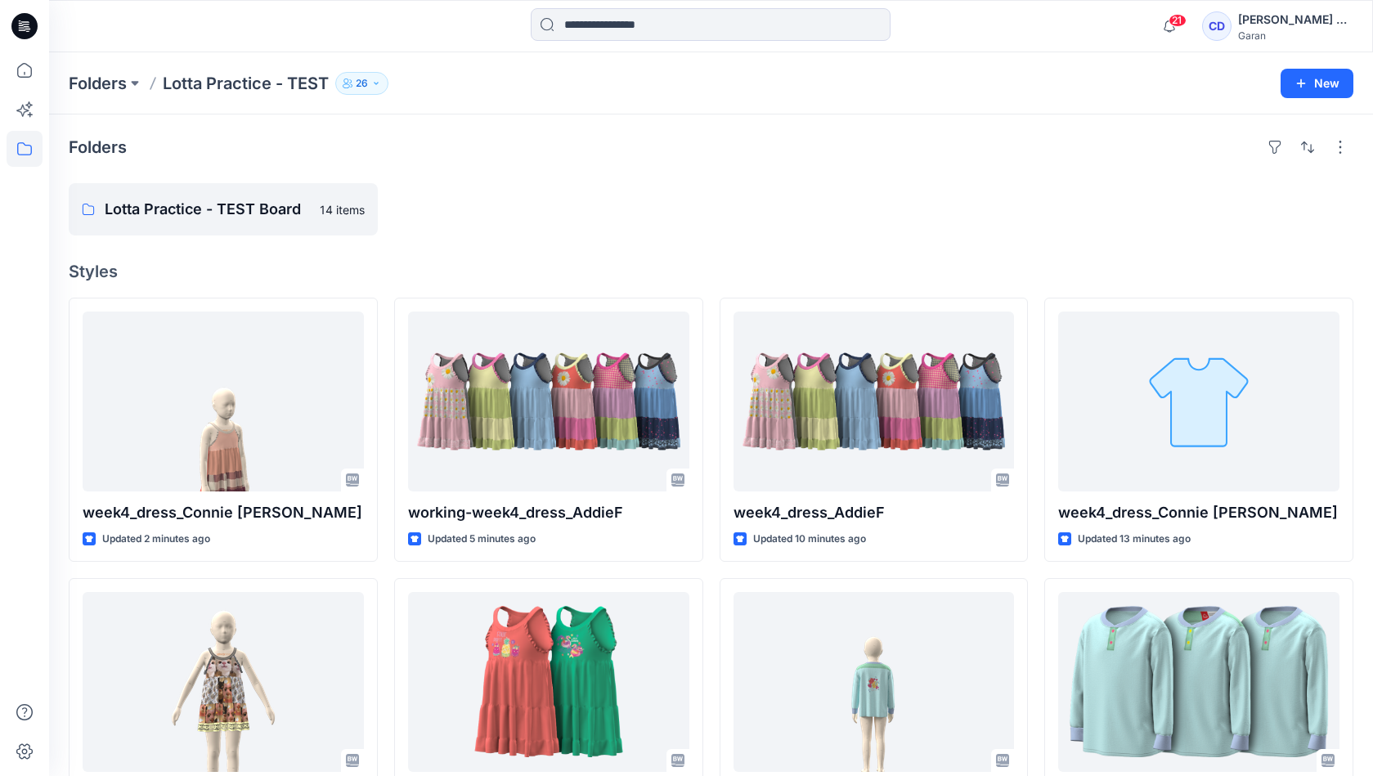
scroll to position [114, 0]
